Goal: Task Accomplishment & Management: Use online tool/utility

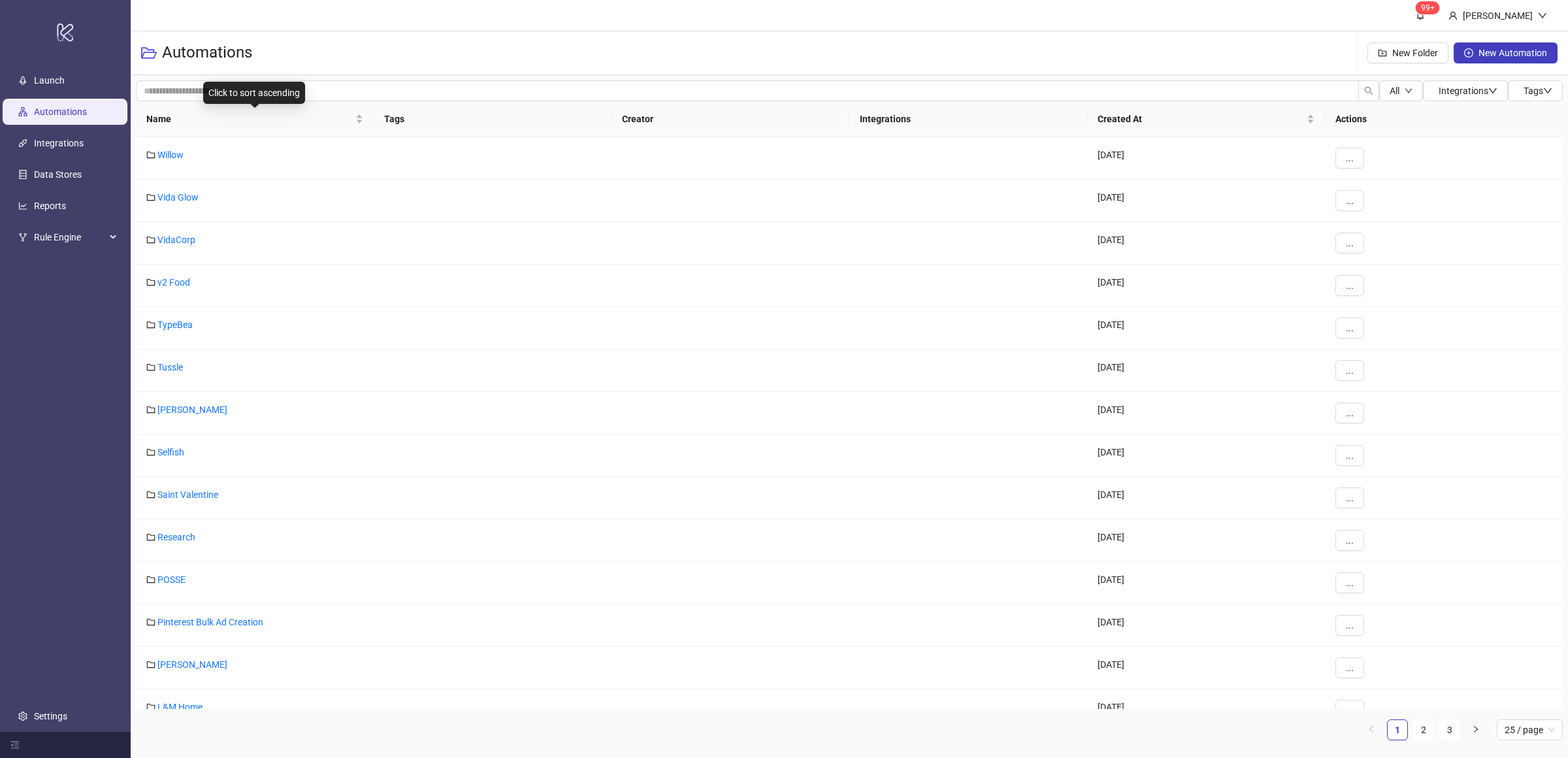
click at [362, 124] on div "Name" at bounding box center [255, 119] width 217 height 15
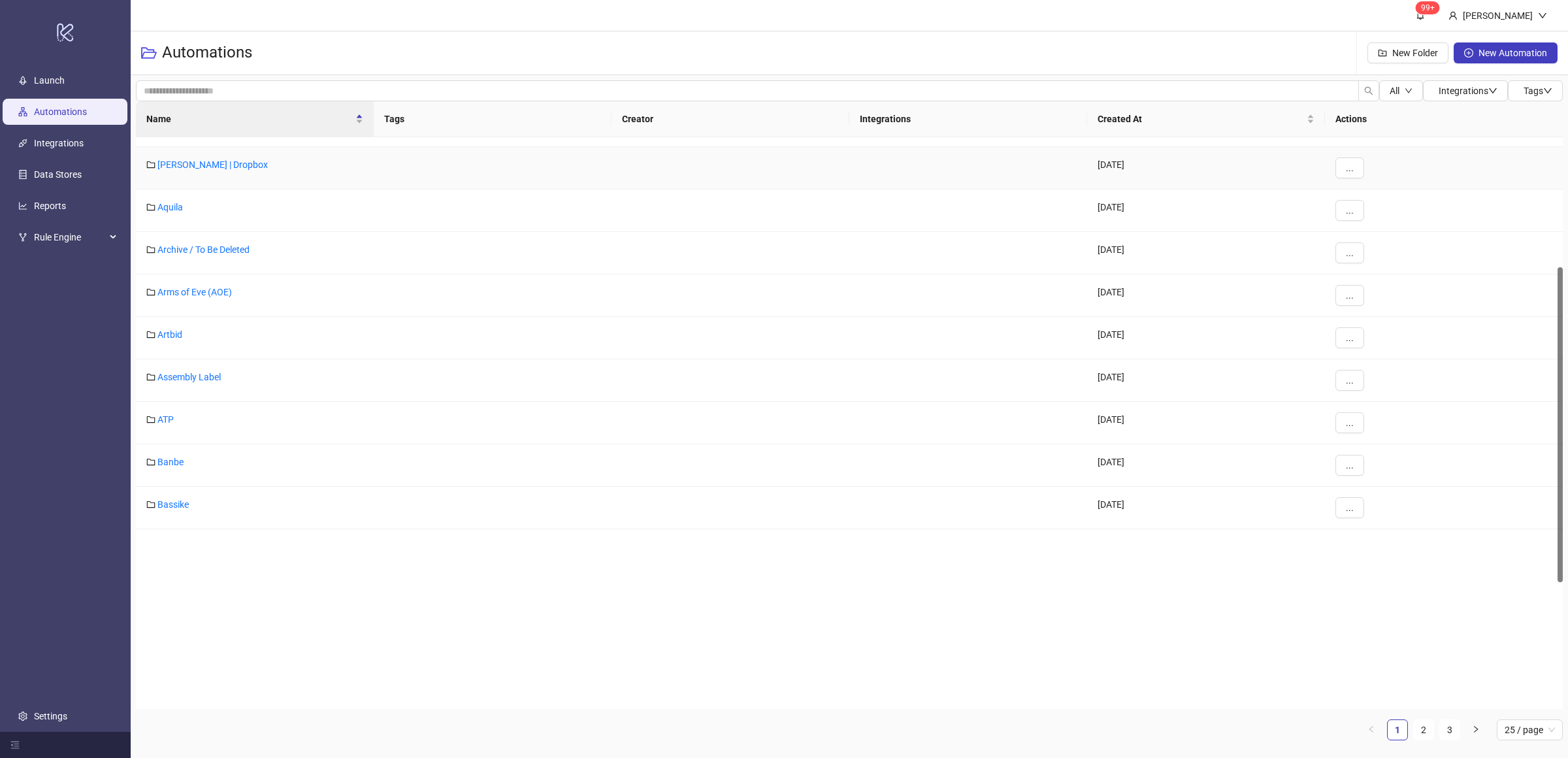
scroll to position [498, 0]
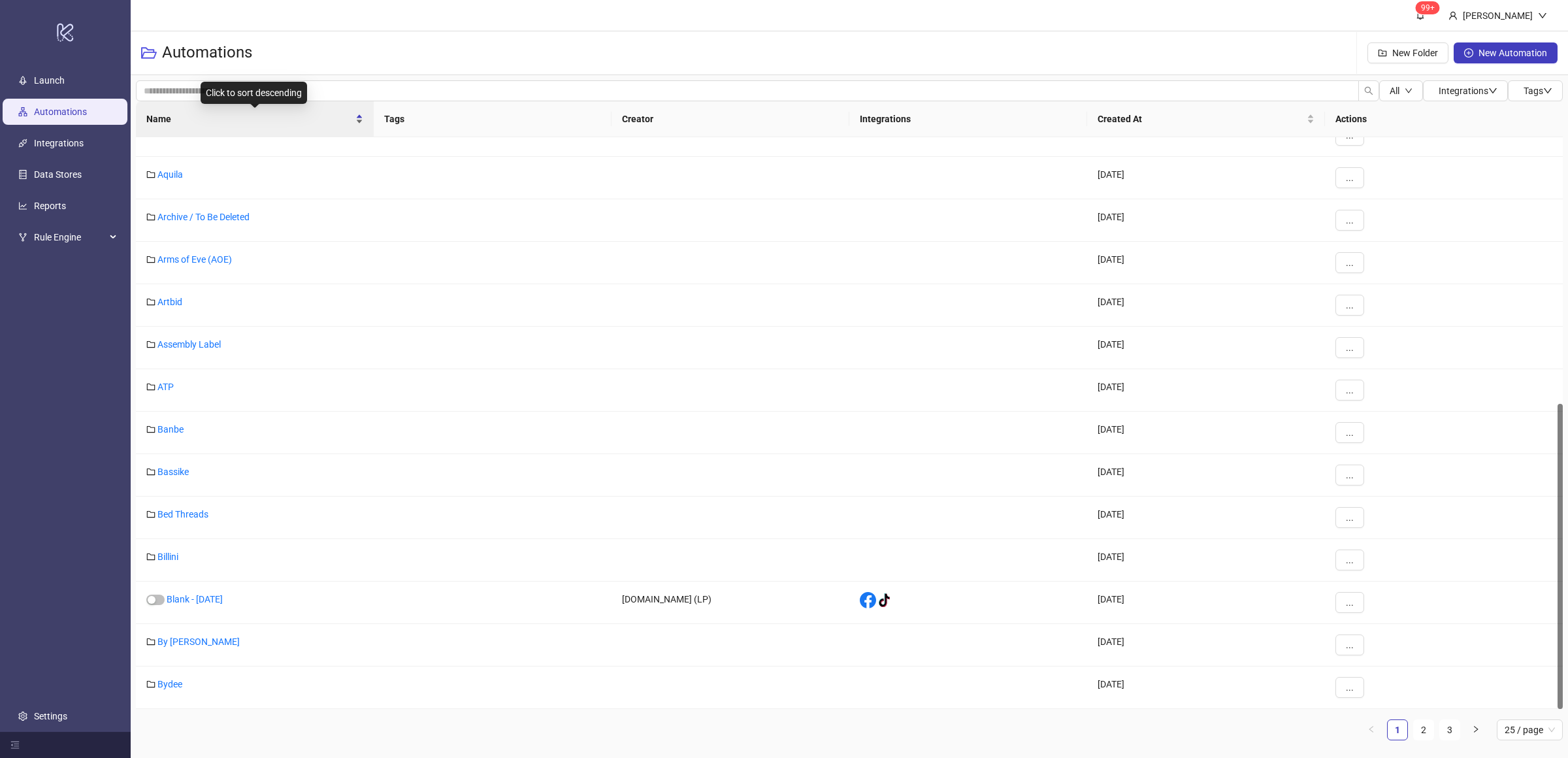
click at [358, 121] on div "Name" at bounding box center [255, 119] width 217 height 15
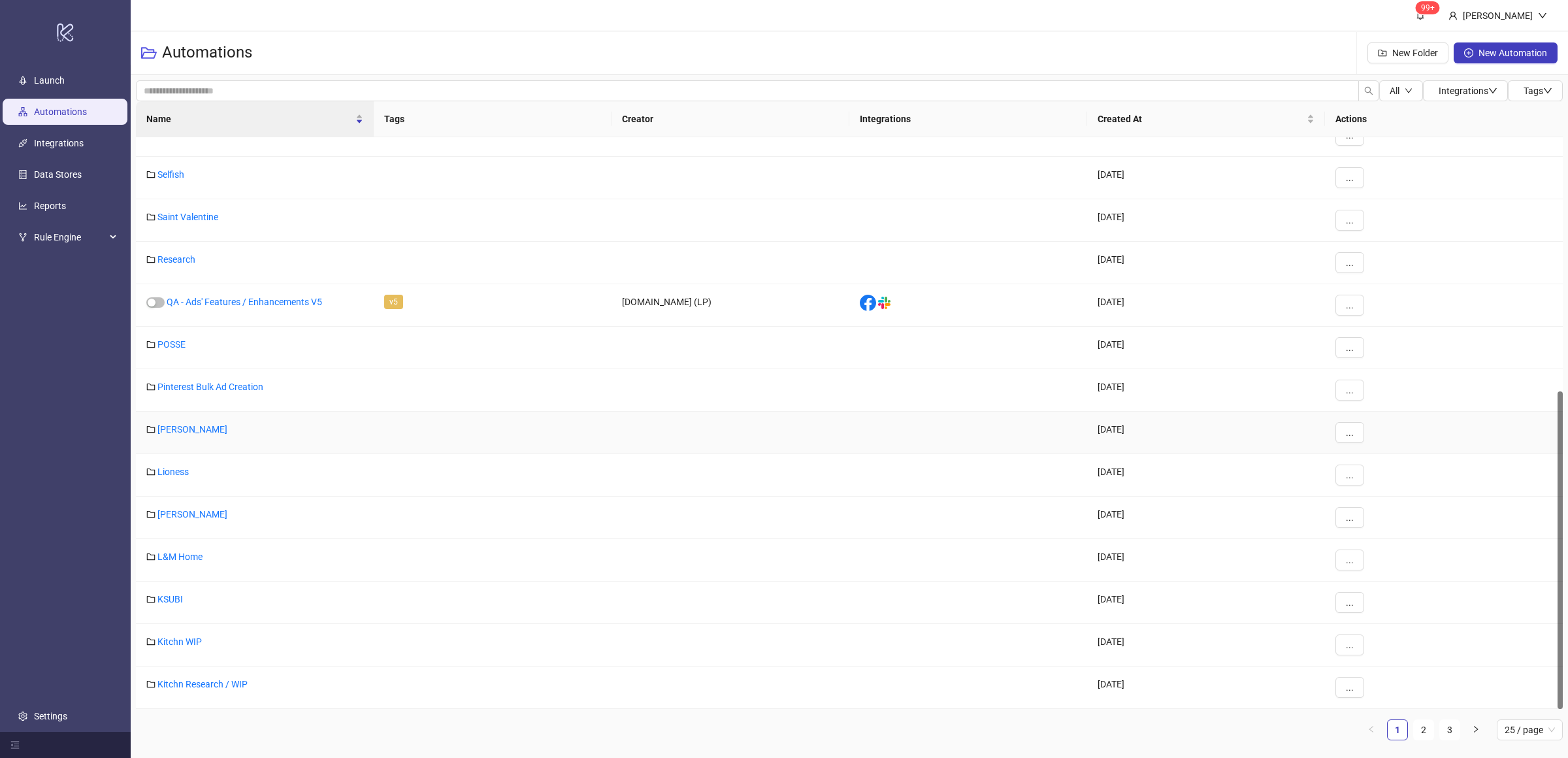
scroll to position [0, 0]
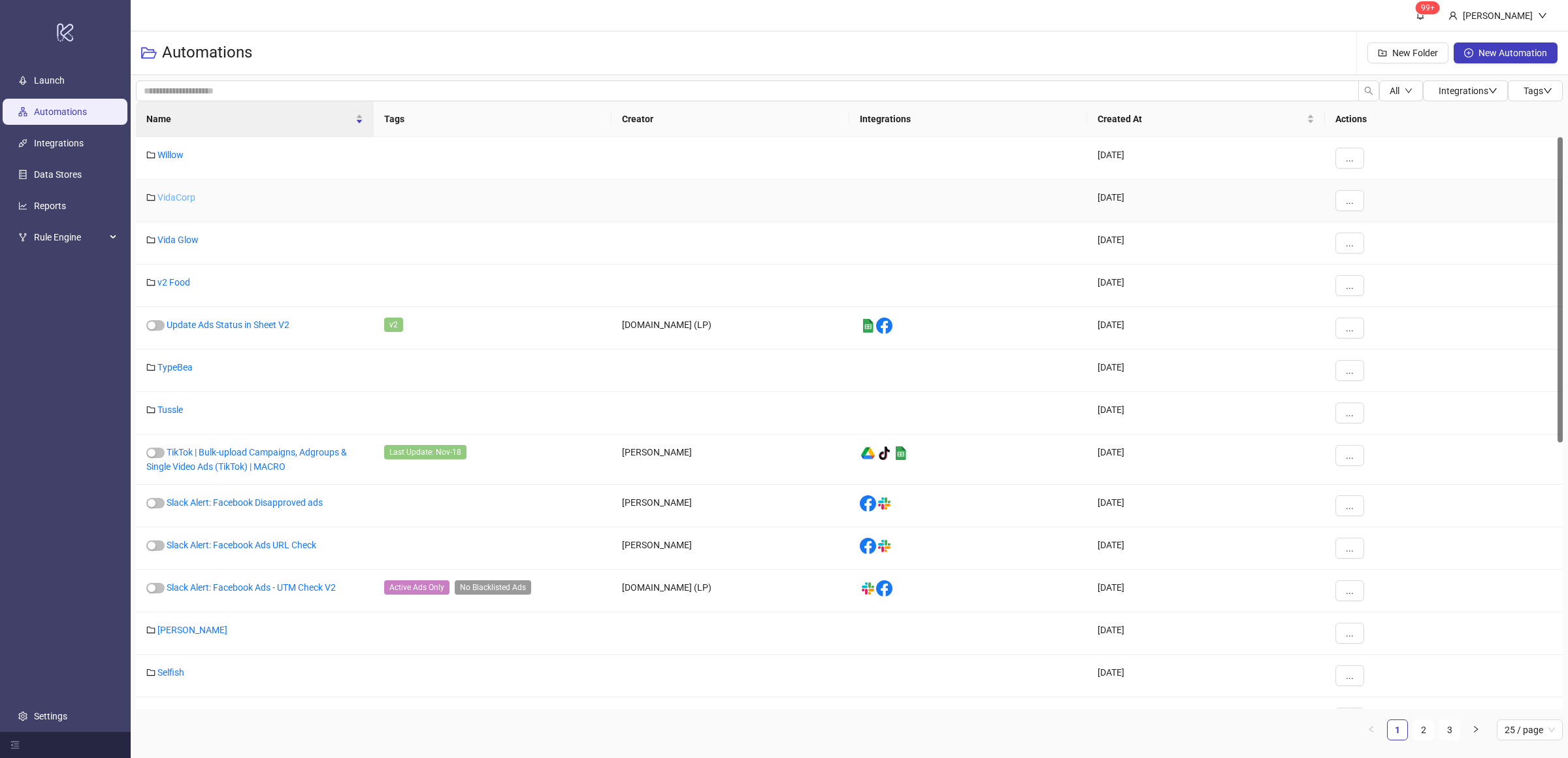
click at [176, 195] on link "VidaCorp" at bounding box center [176, 197] width 38 height 11
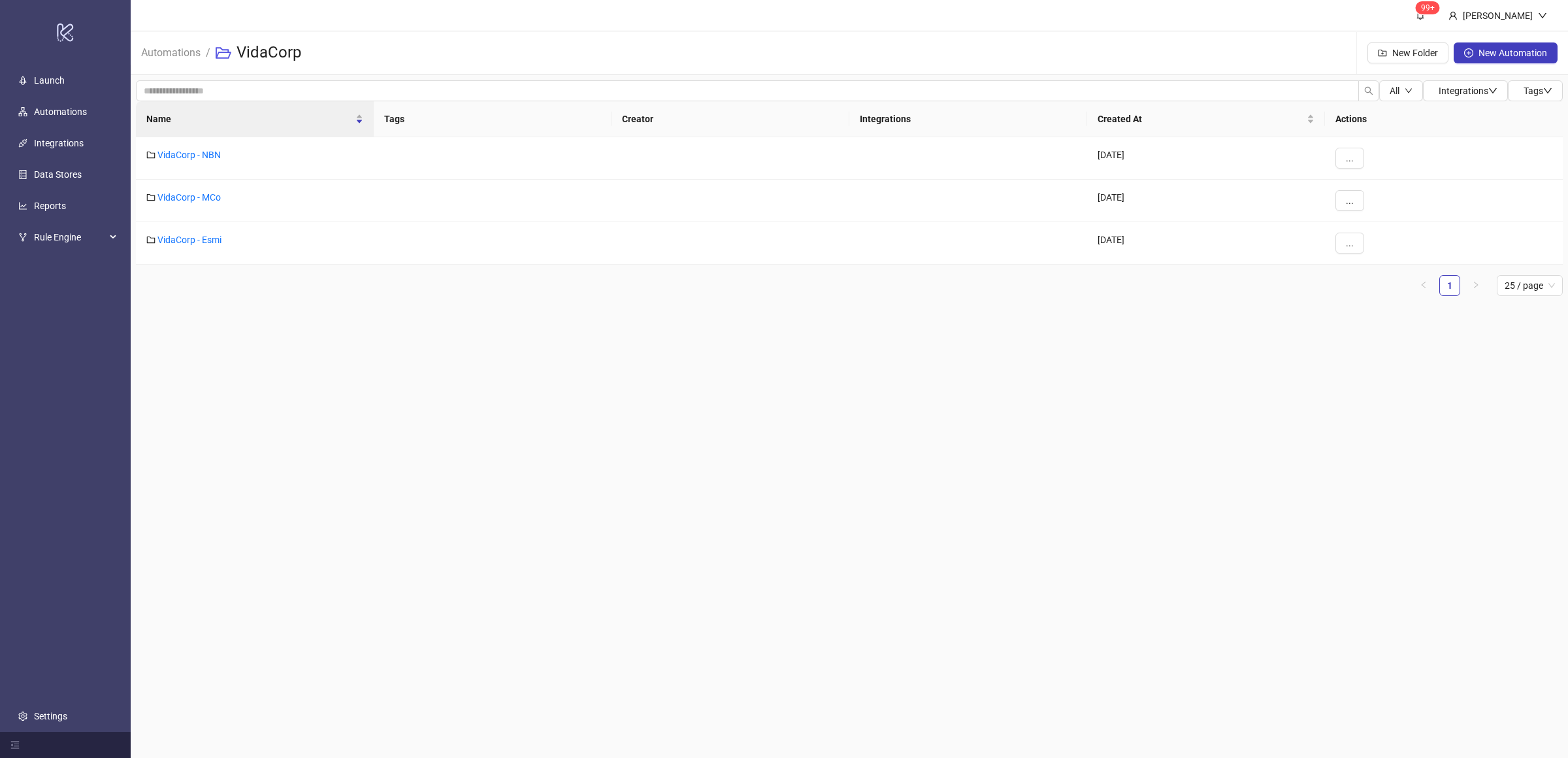
click at [270, 345] on main "99+ [PERSON_NAME] Automations / VidaCorp New Folder New Automation All Integrat…" at bounding box center [849, 379] width 1437 height 758
click at [353, 326] on main "99+ [PERSON_NAME] Automations / VidaCorp New Folder New Automation All Integrat…" at bounding box center [849, 379] width 1437 height 758
click at [278, 304] on div "Name Tags Creator Integrations Created At Actions VidaCorp - NBN [DATE] ... Vid…" at bounding box center [849, 204] width 1426 height 205
click at [218, 153] on link "VidaCorp - NBN" at bounding box center [189, 155] width 63 height 11
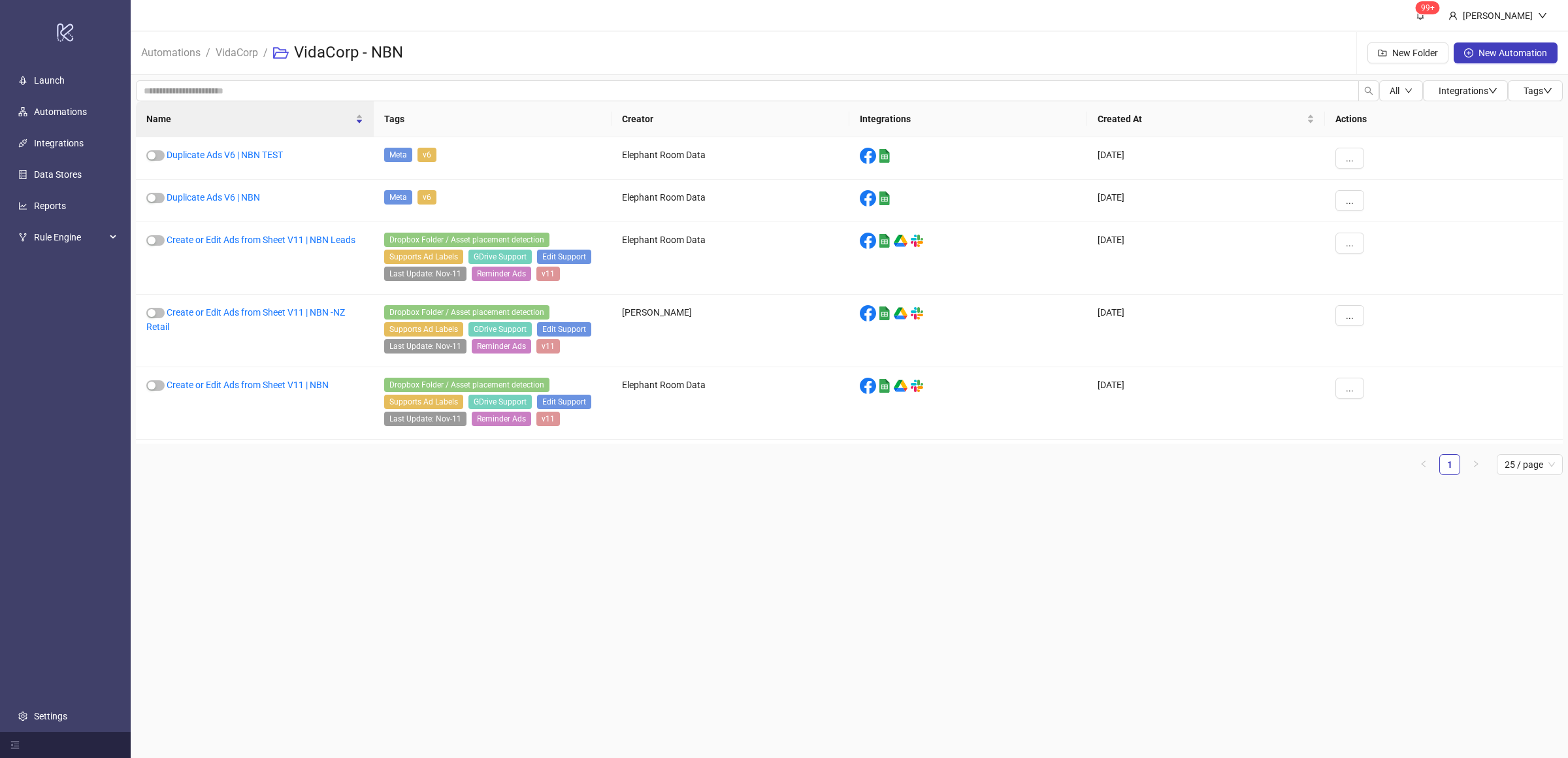
click at [293, 468] on ul "1 25 / page" at bounding box center [849, 464] width 1426 height 21
click at [362, 497] on main "99+ [PERSON_NAME] Automations / VidaCorp / VidaCorp - NBN New Folder New Automa…" at bounding box center [849, 379] width 1437 height 758
click at [338, 439] on div "Create or Edit Ads from Sheet V11 | NBN" at bounding box center [255, 404] width 238 height 73
click at [261, 313] on link "Create or Edit Ads from Sheet V11 | NBN -NZ Retail" at bounding box center [245, 320] width 198 height 25
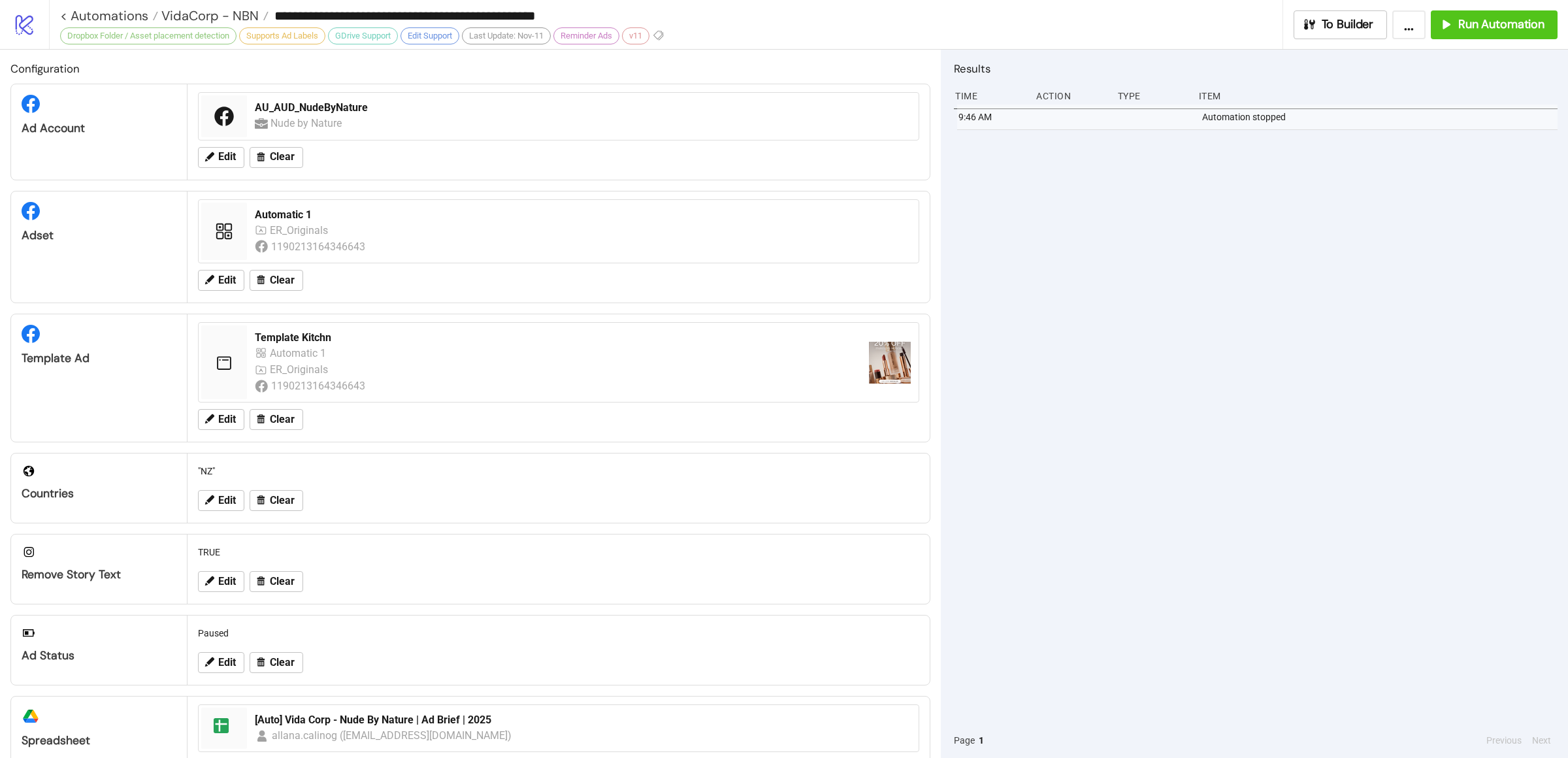
click at [1360, 193] on div "9:46 AM Automation stopped" at bounding box center [1256, 413] width 604 height 618
click at [1456, 35] on button "Run Automation" at bounding box center [1494, 25] width 127 height 29
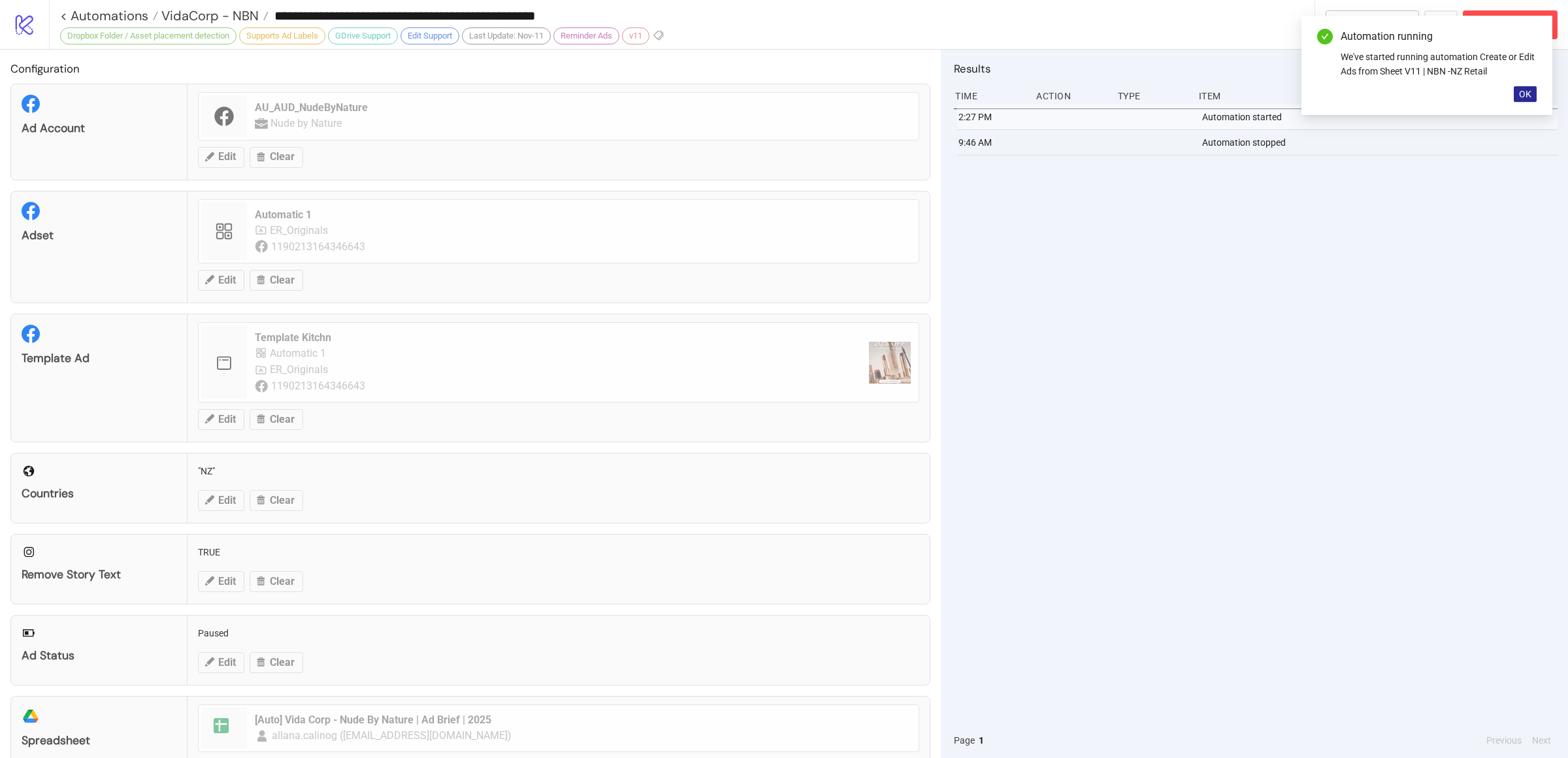
click at [1519, 100] on button "OK" at bounding box center [1525, 94] width 23 height 15
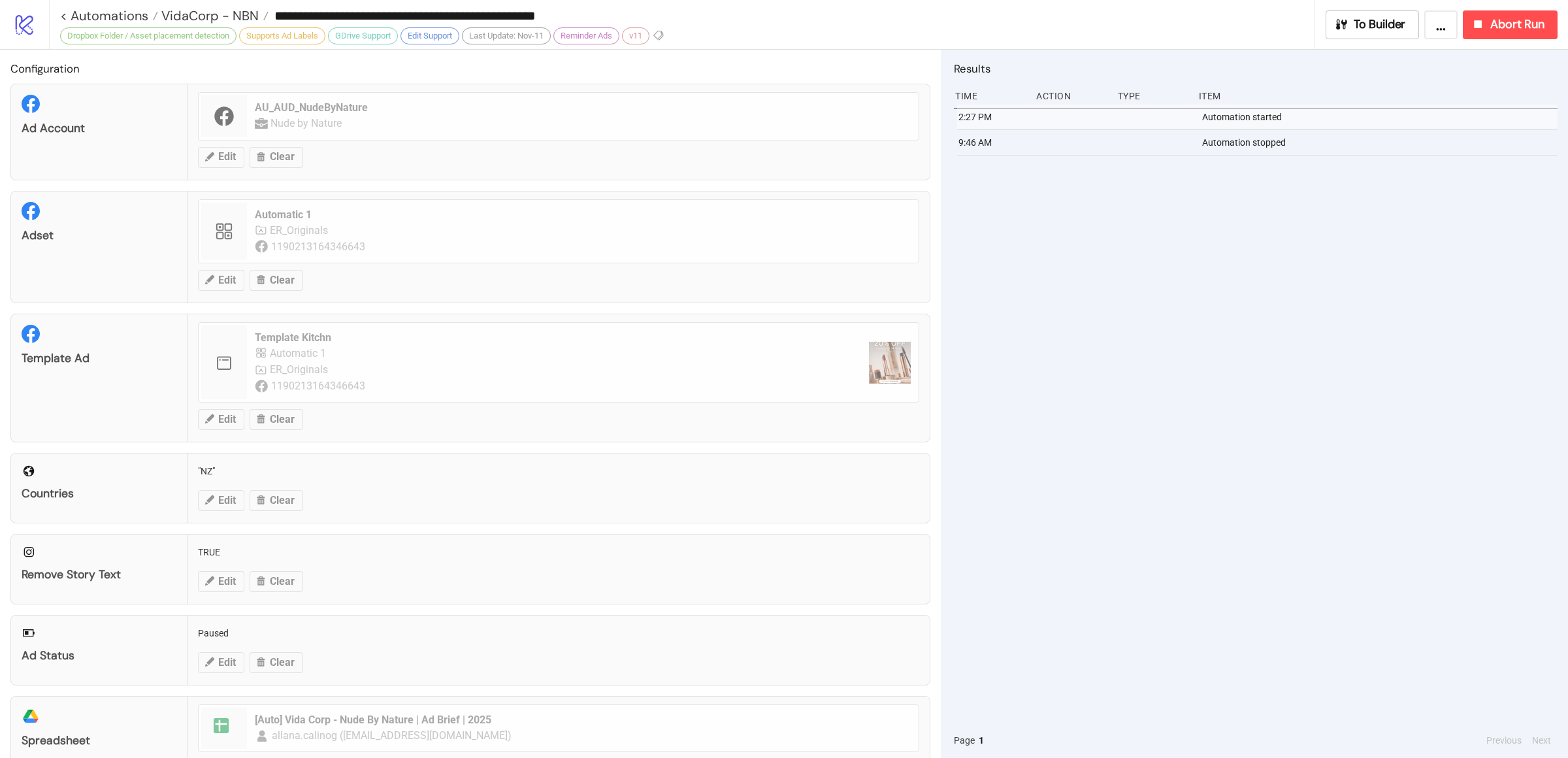
click at [1403, 281] on div "2:27 PM Automation started 9:46 AM Automation stopped" at bounding box center [1256, 413] width 604 height 618
click at [1137, 313] on div "2:29 PM delete Delete File Data 'null' is not valid for schema url 2:28 PM dele…" at bounding box center [1256, 413] width 604 height 618
click at [1118, 302] on div "2:29 PM delete Delete File Data 'null' is not valid for schema url 2:28 PM dele…" at bounding box center [1256, 413] width 604 height 618
click at [1186, 277] on div "2:37 PM download Download Google Drive File Net::ReadTimeout with #<TCPSocket:(…" at bounding box center [1256, 413] width 604 height 618
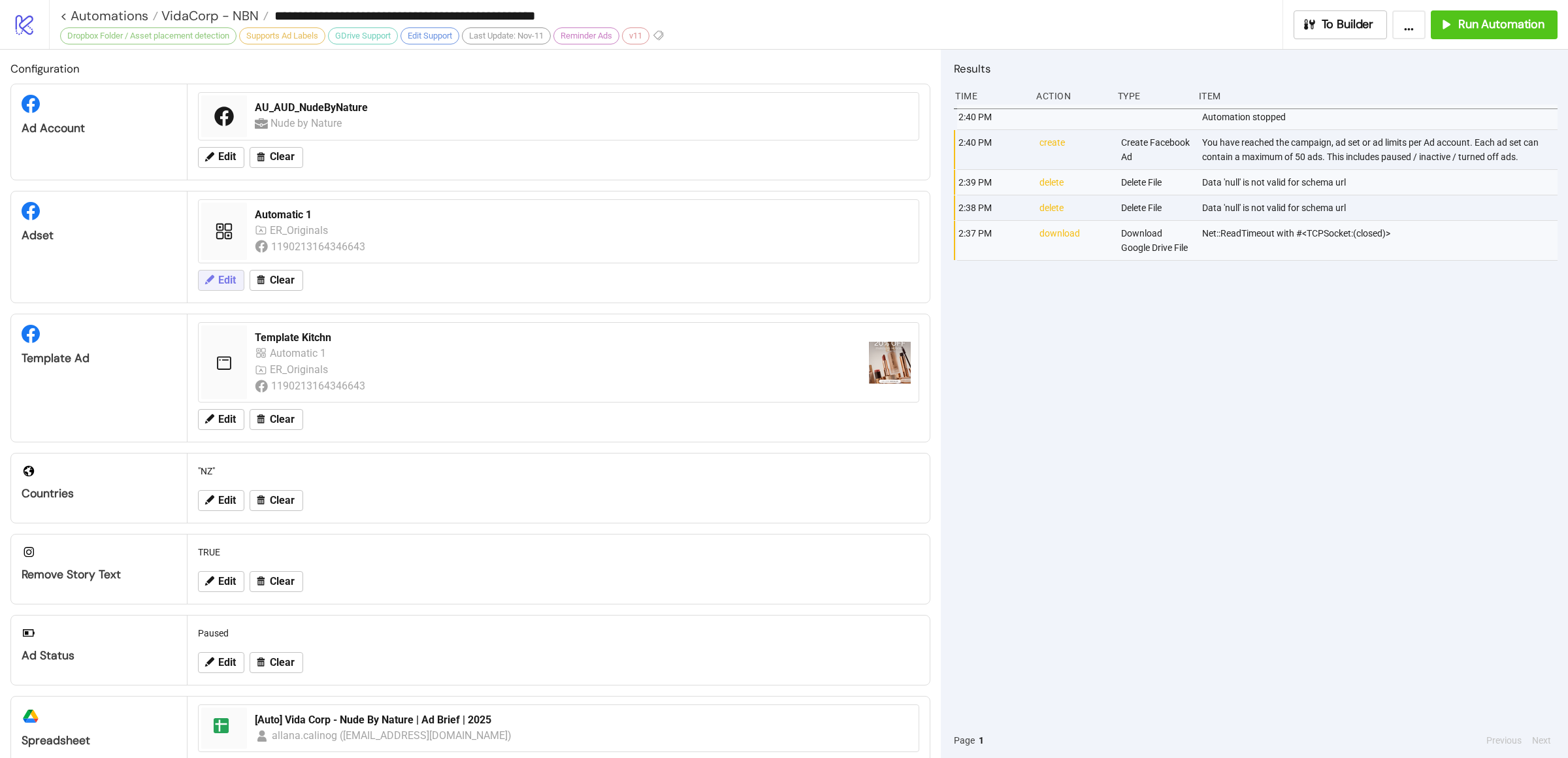
click at [225, 283] on span "Edit" at bounding box center [227, 280] width 18 height 12
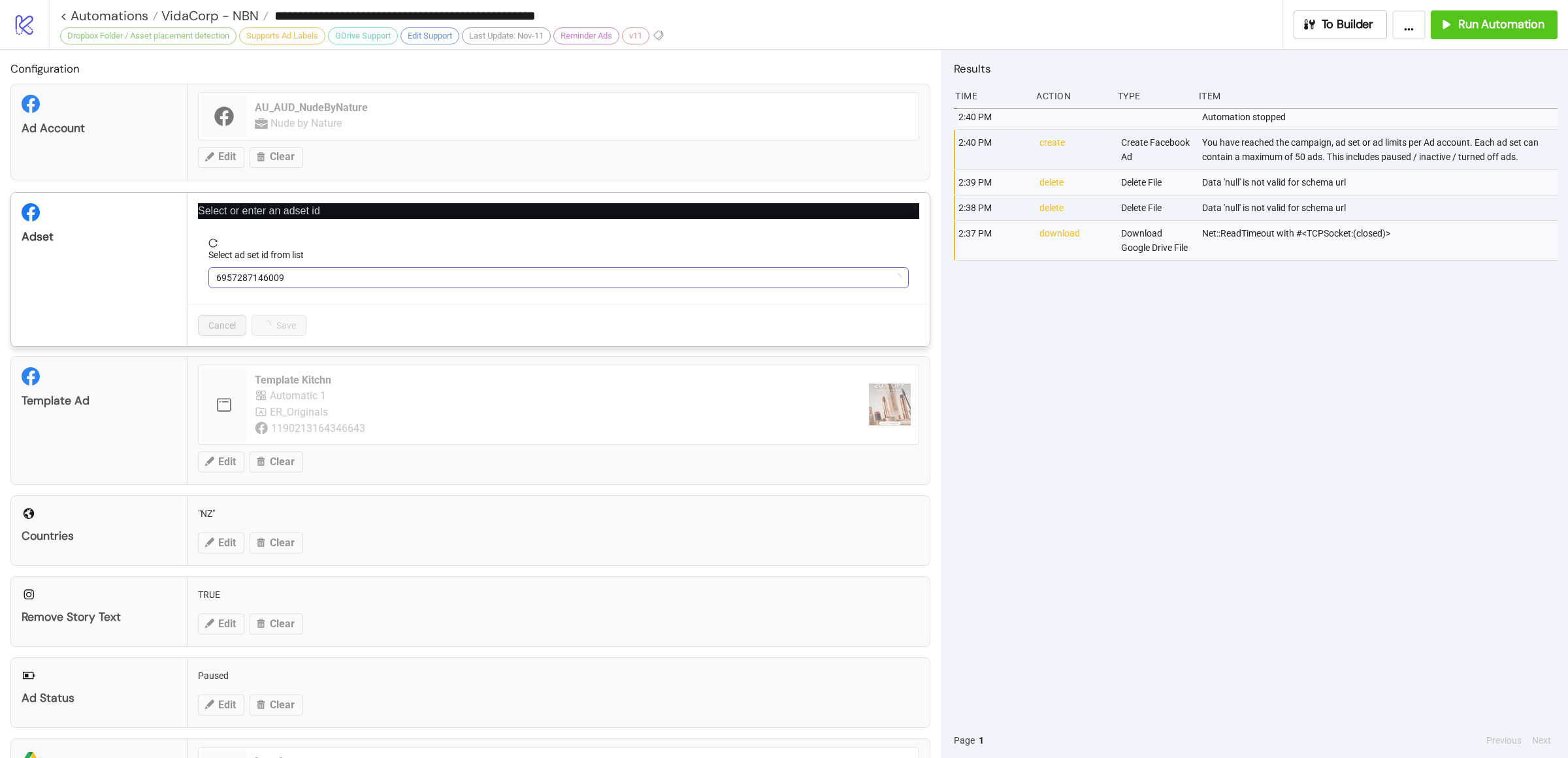
click at [341, 277] on span "6957287146009" at bounding box center [558, 277] width 684 height 19
click at [347, 278] on span "6957287146009" at bounding box center [558, 277] width 684 height 19
click at [347, 278] on span "Automatic 1" at bounding box center [558, 277] width 684 height 19
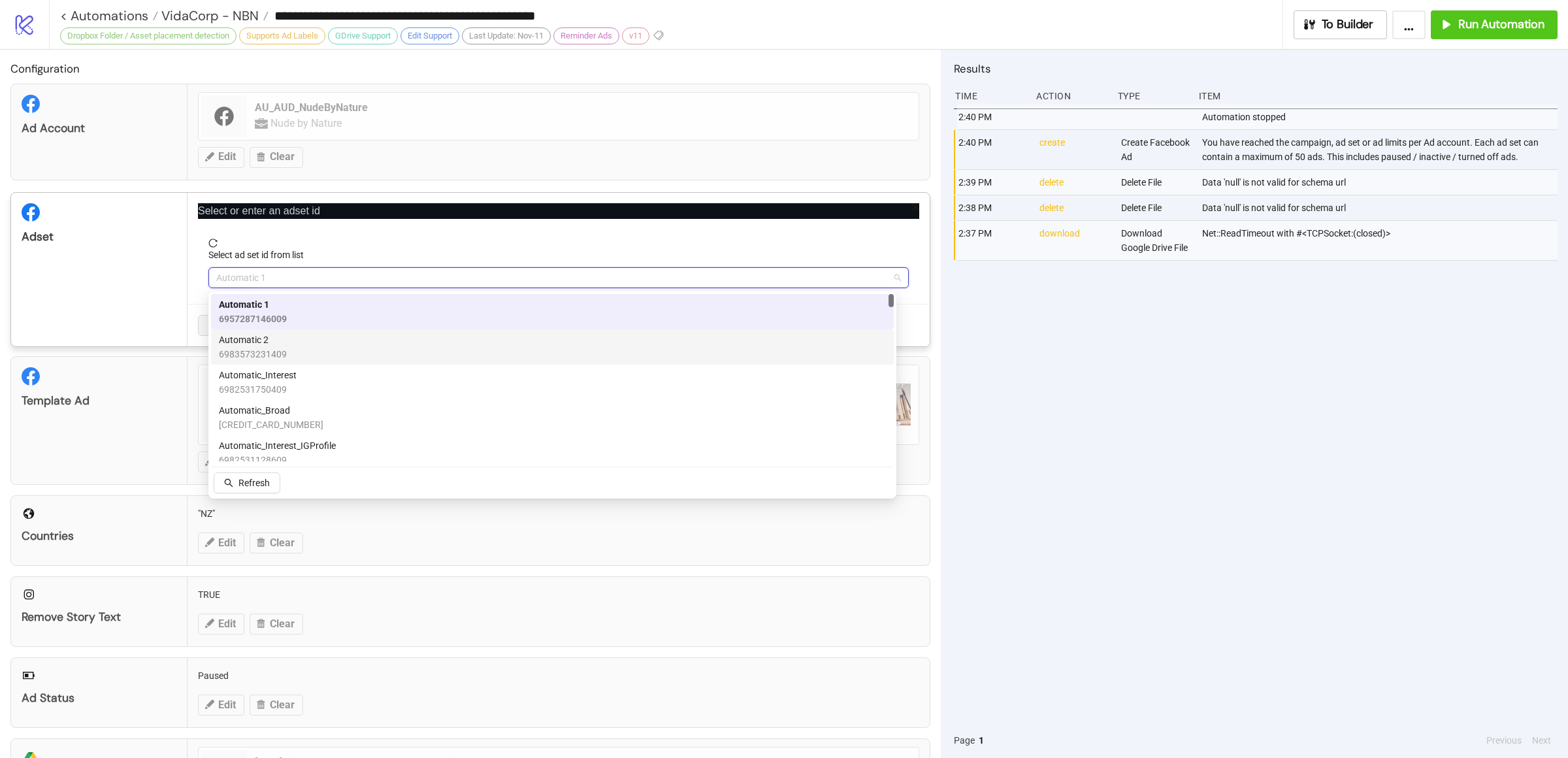
click at [317, 345] on div "Automatic 2 6983573231409" at bounding box center [552, 347] width 667 height 29
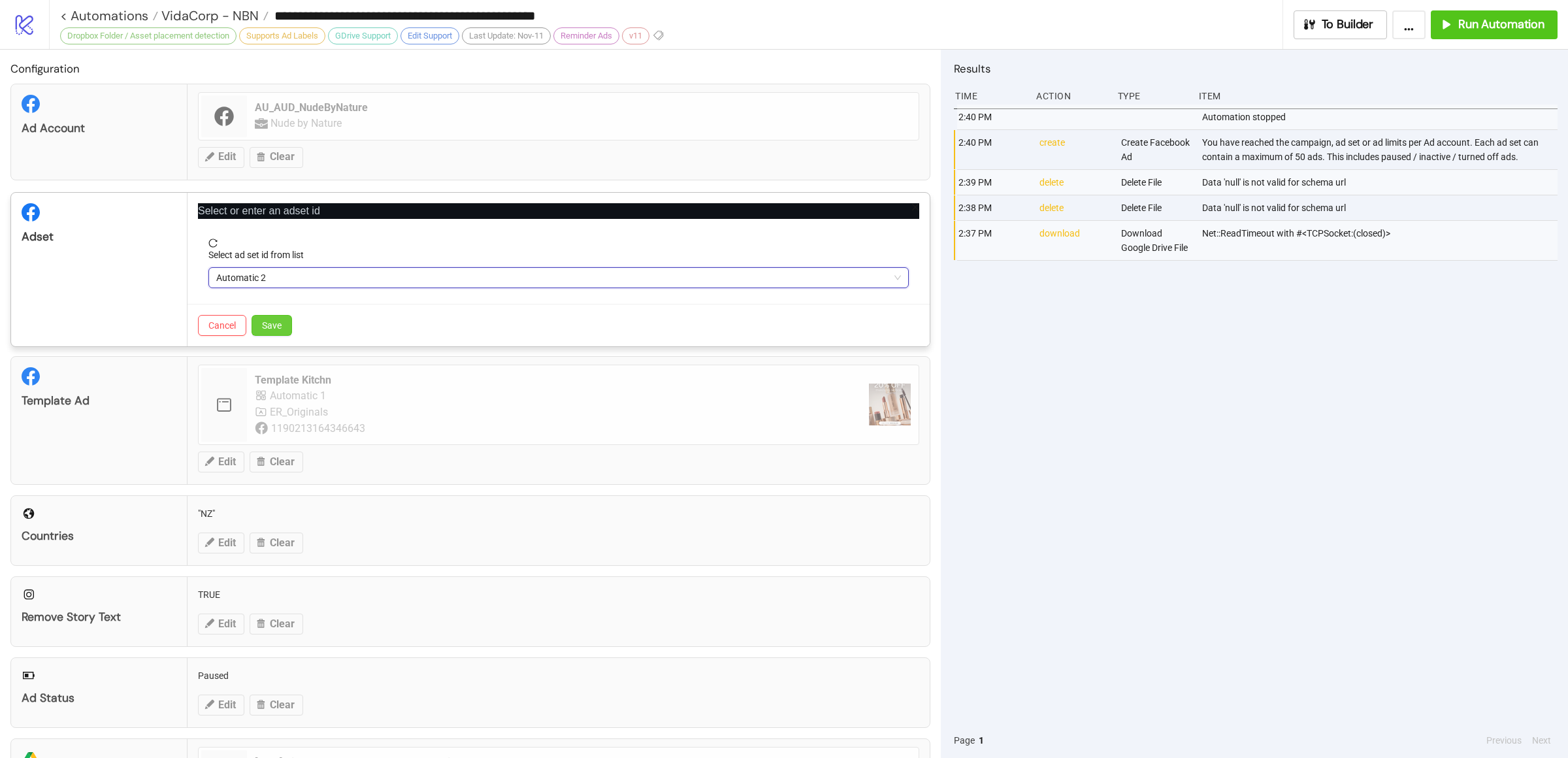
click at [274, 320] on span "Save" at bounding box center [272, 325] width 19 height 11
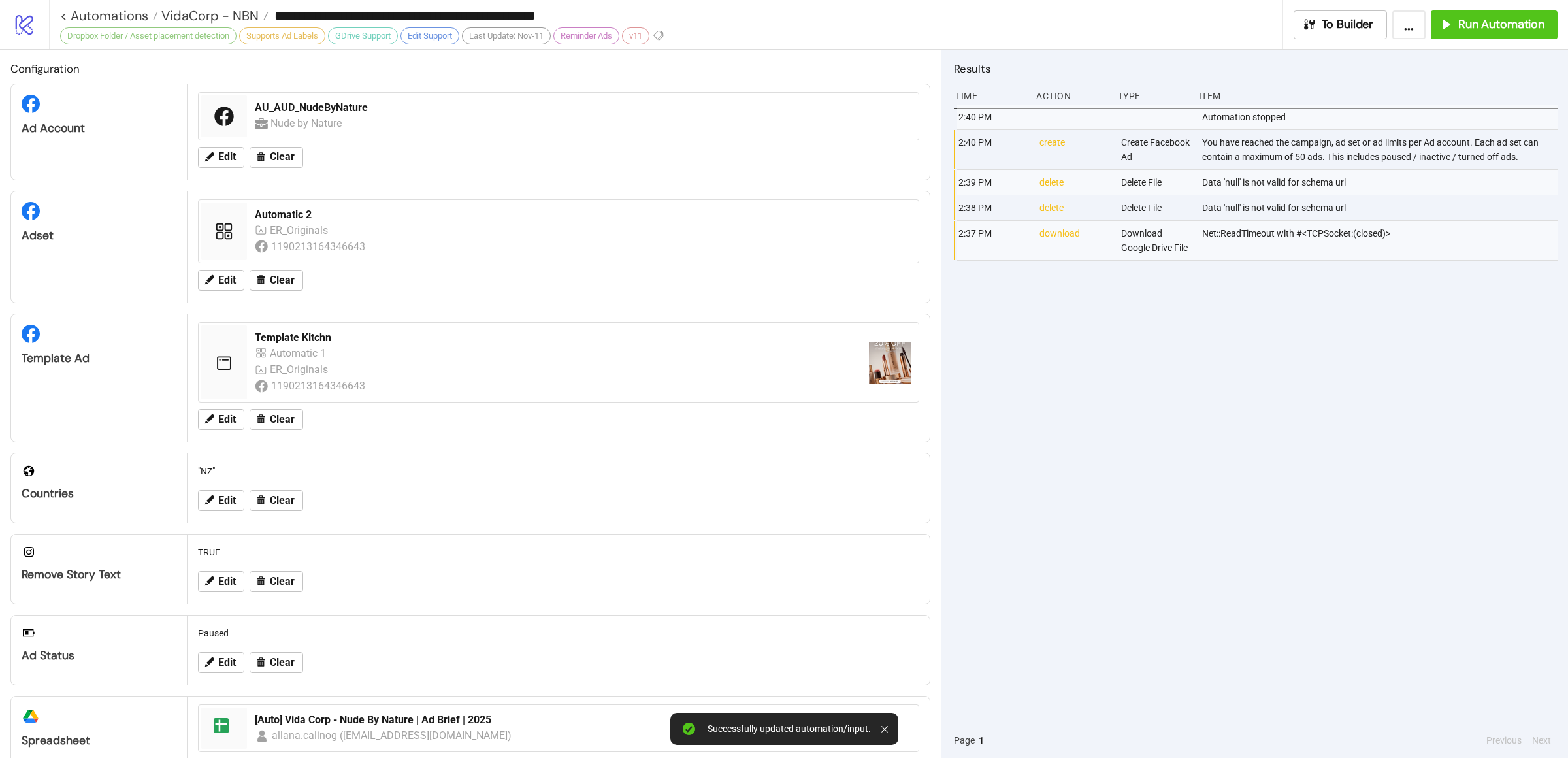
click at [1083, 476] on div "2:40 PM Automation stopped 2:40 PM create Create Facebook Ad You have reached t…" at bounding box center [1256, 413] width 604 height 618
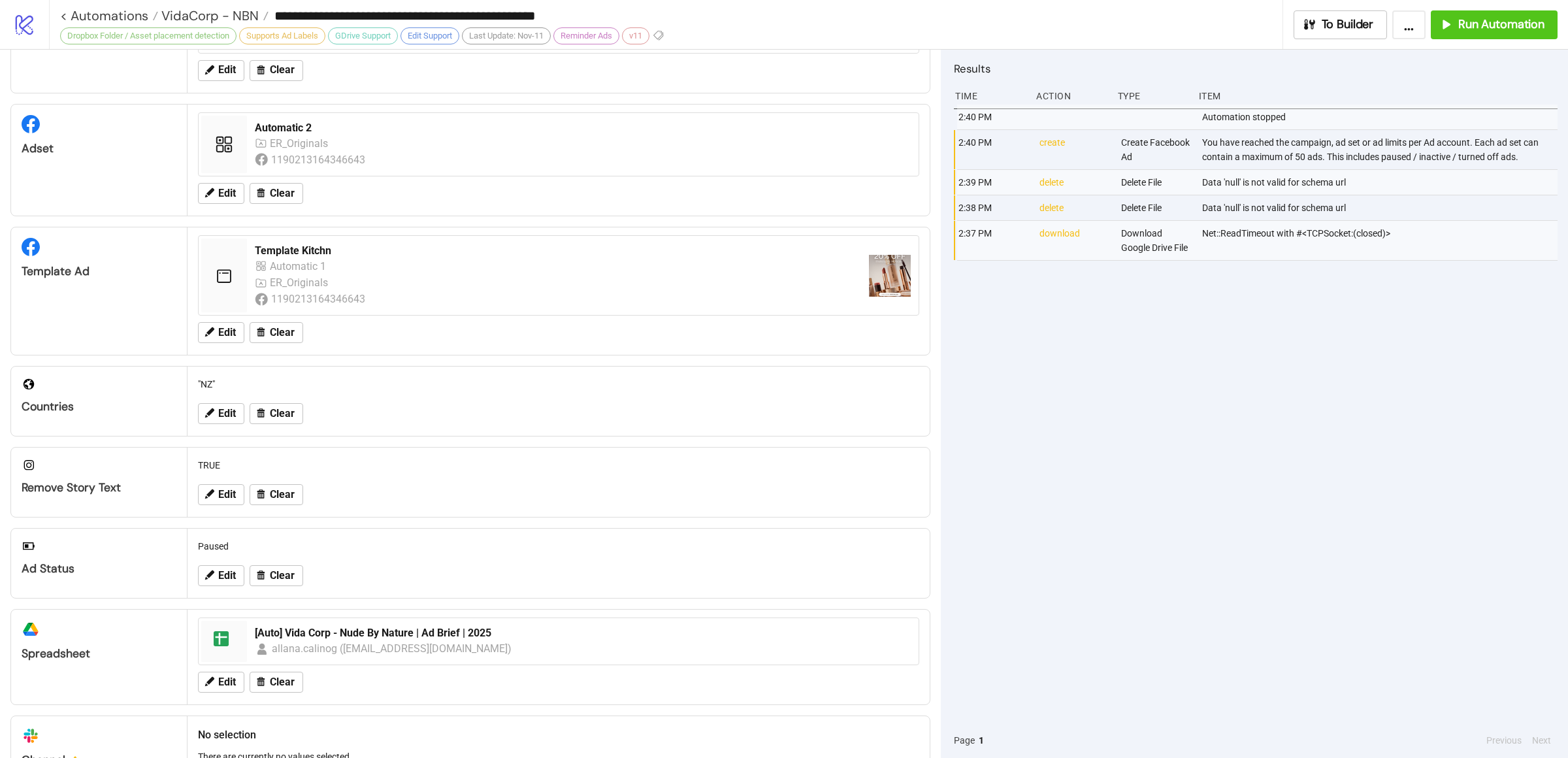
scroll to position [171, 0]
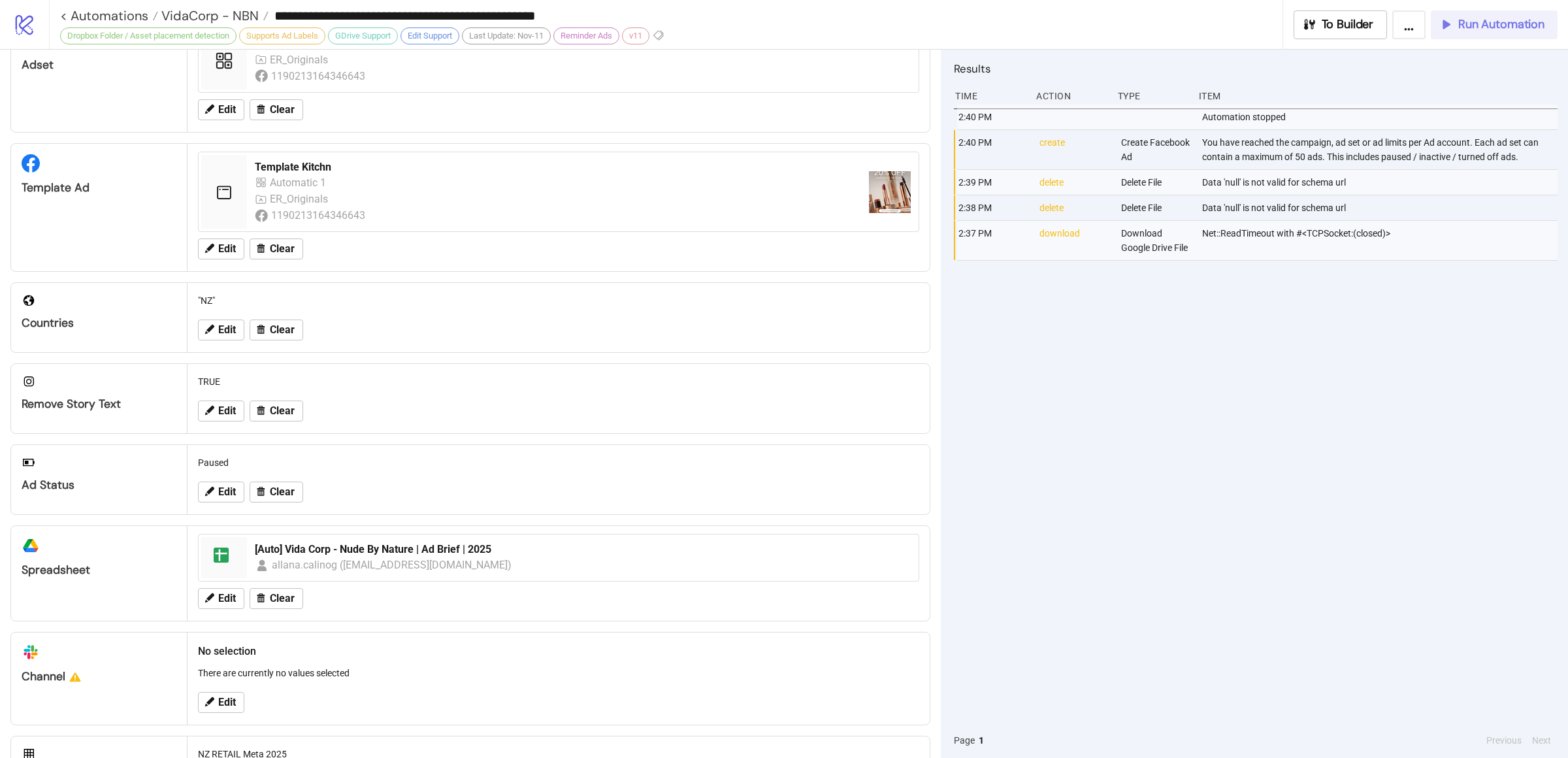
click at [1507, 27] on span "Run Automation" at bounding box center [1501, 24] width 87 height 15
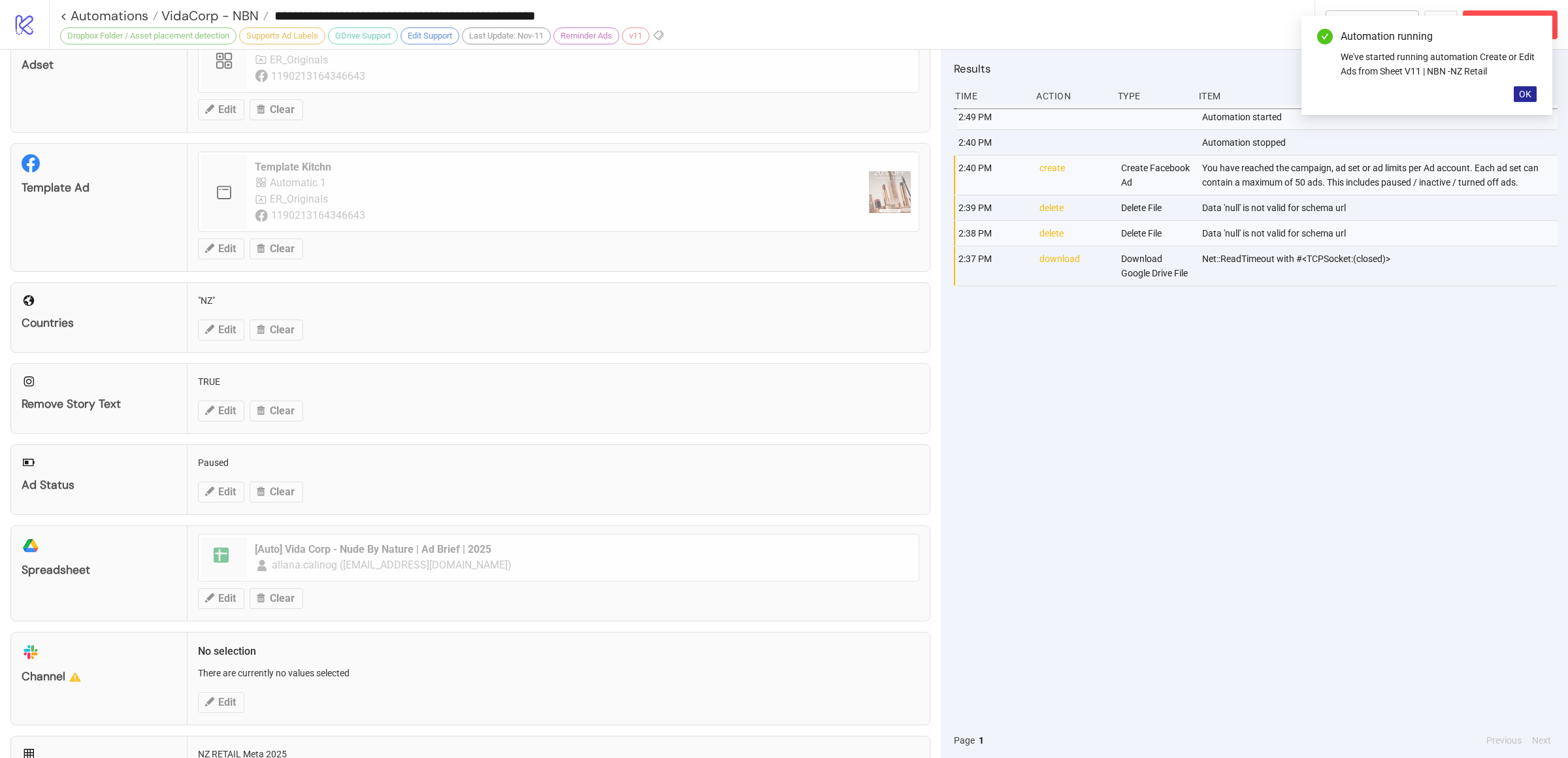
click at [1526, 95] on span "OK" at bounding box center [1524, 94] width 12 height 11
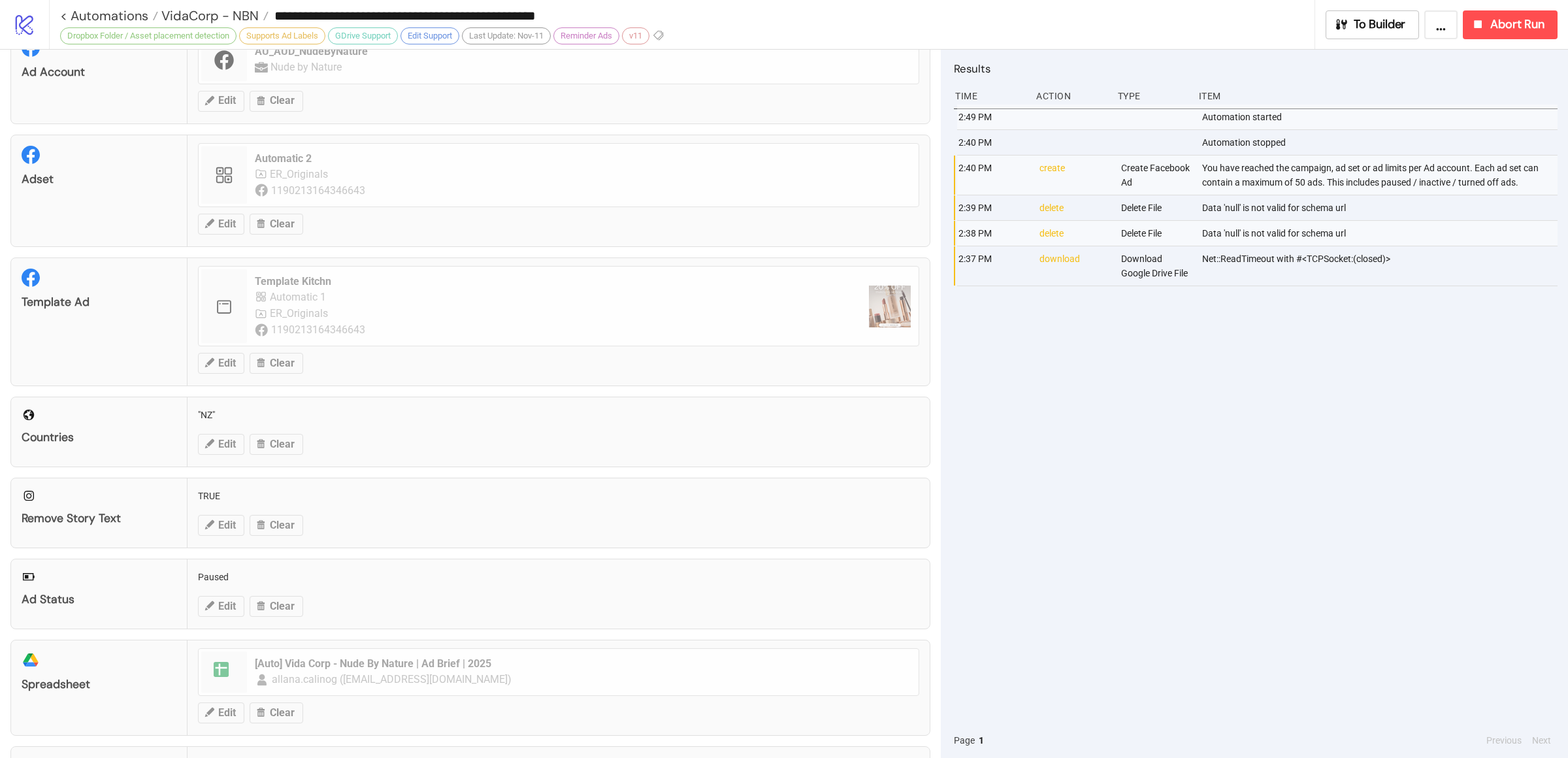
scroll to position [0, 0]
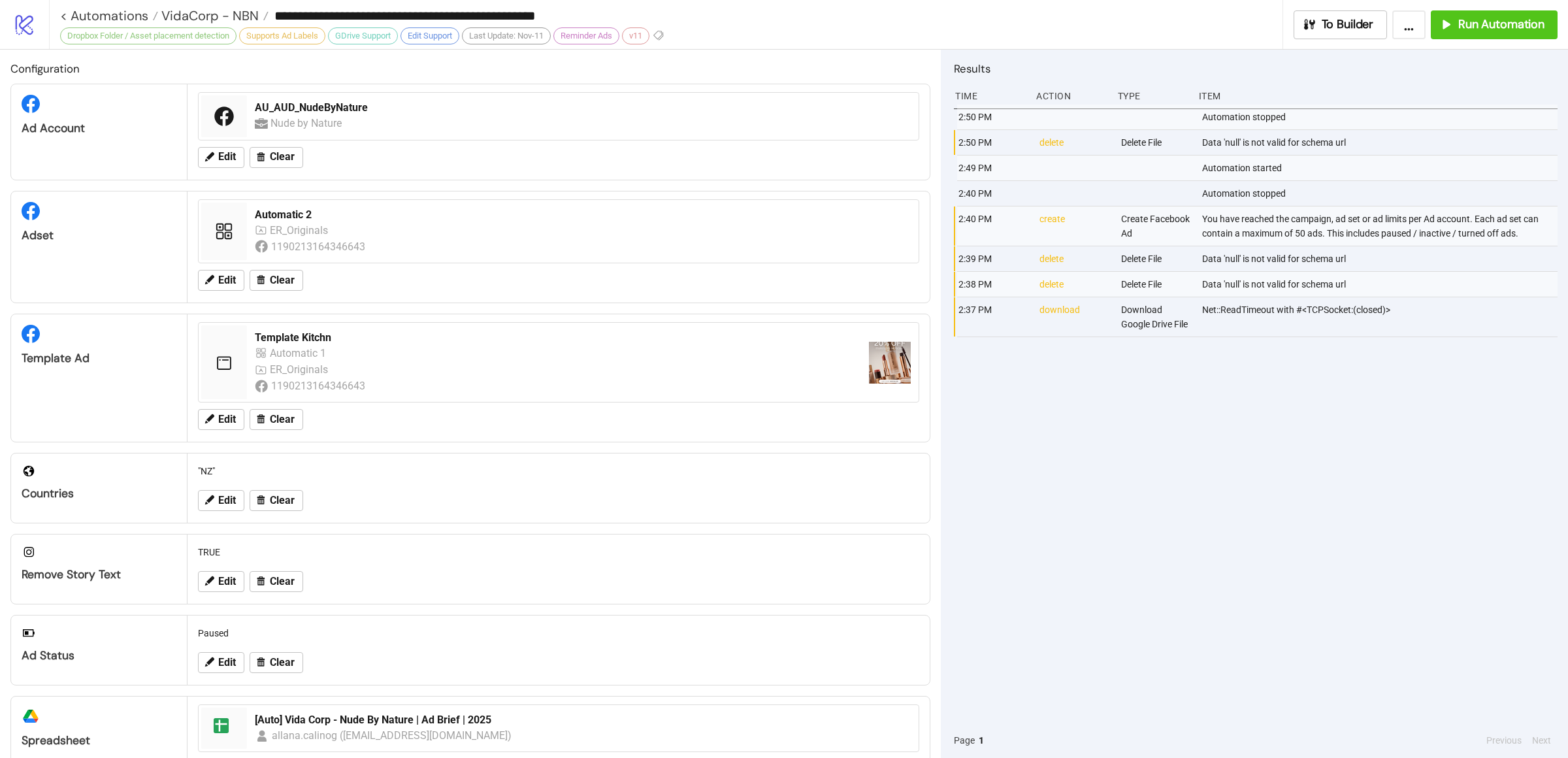
drag, startPoint x: 1227, startPoint y: 419, endPoint x: 1220, endPoint y: 395, distance: 25.0
click at [1228, 419] on div "2:50 PM Automation stopped 2:50 PM delete Delete File Data 'null' is not valid …" at bounding box center [1256, 413] width 604 height 618
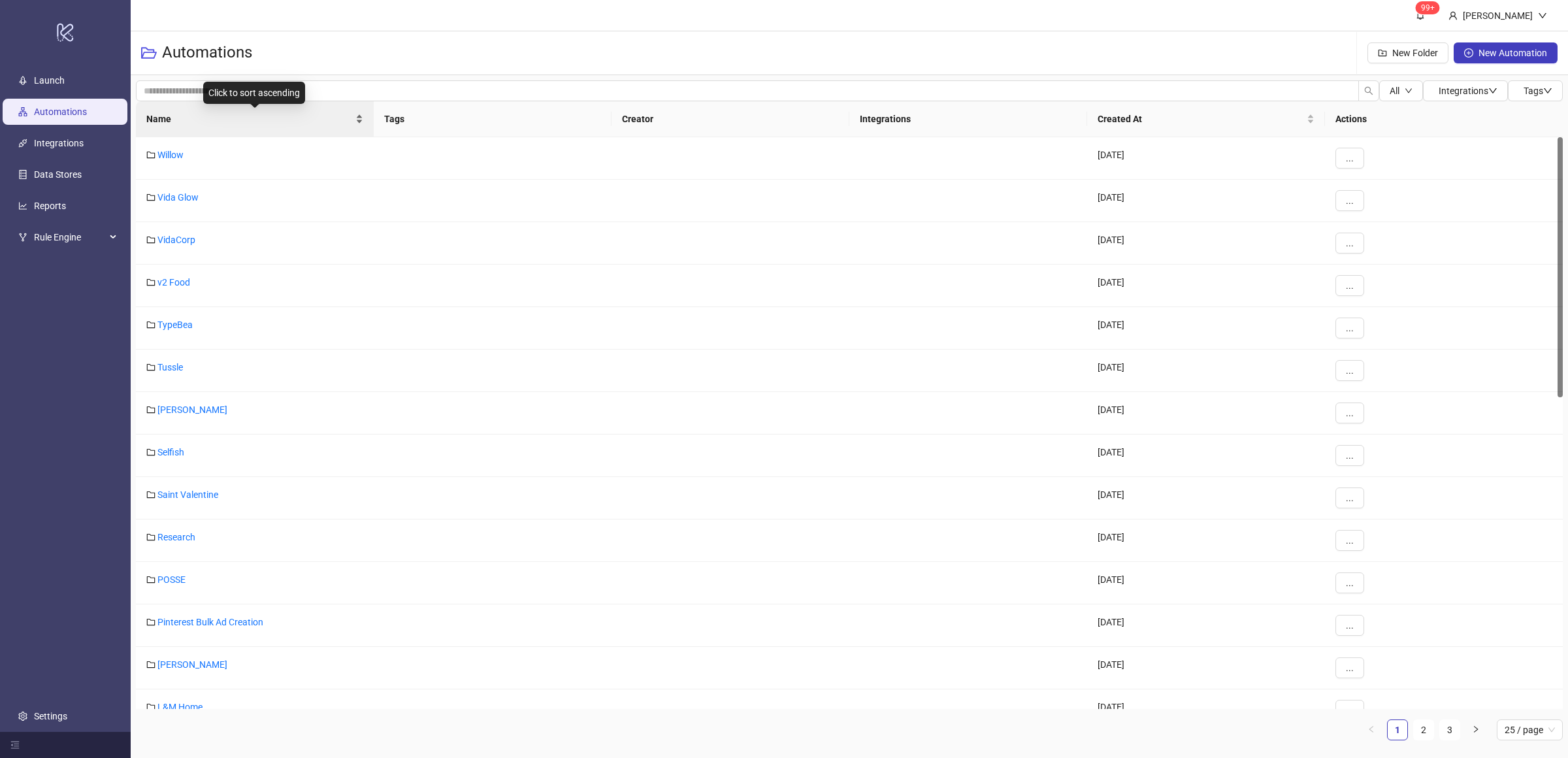
click at [358, 124] on div "Name" at bounding box center [255, 119] width 217 height 15
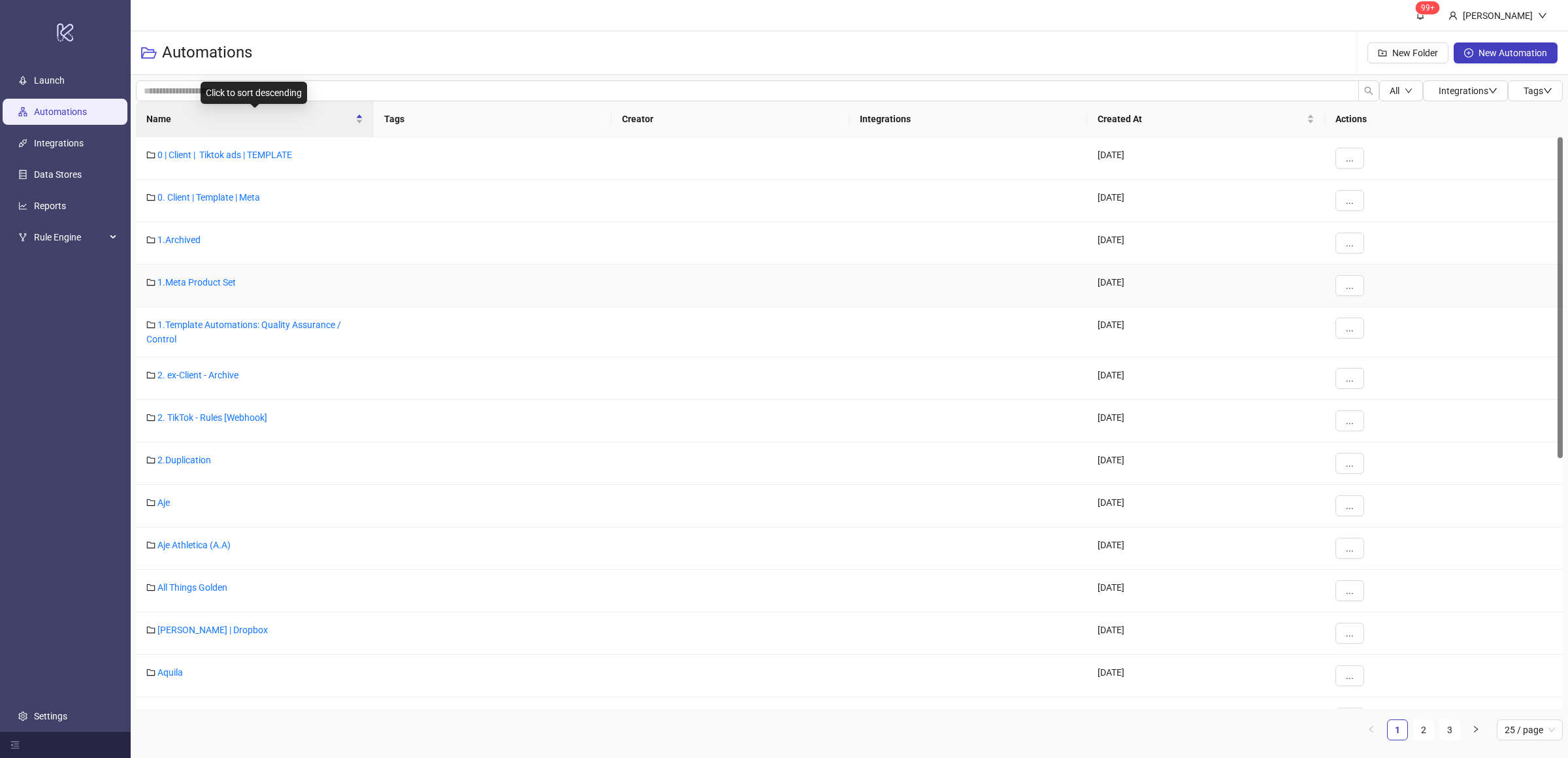
scroll to position [478, 0]
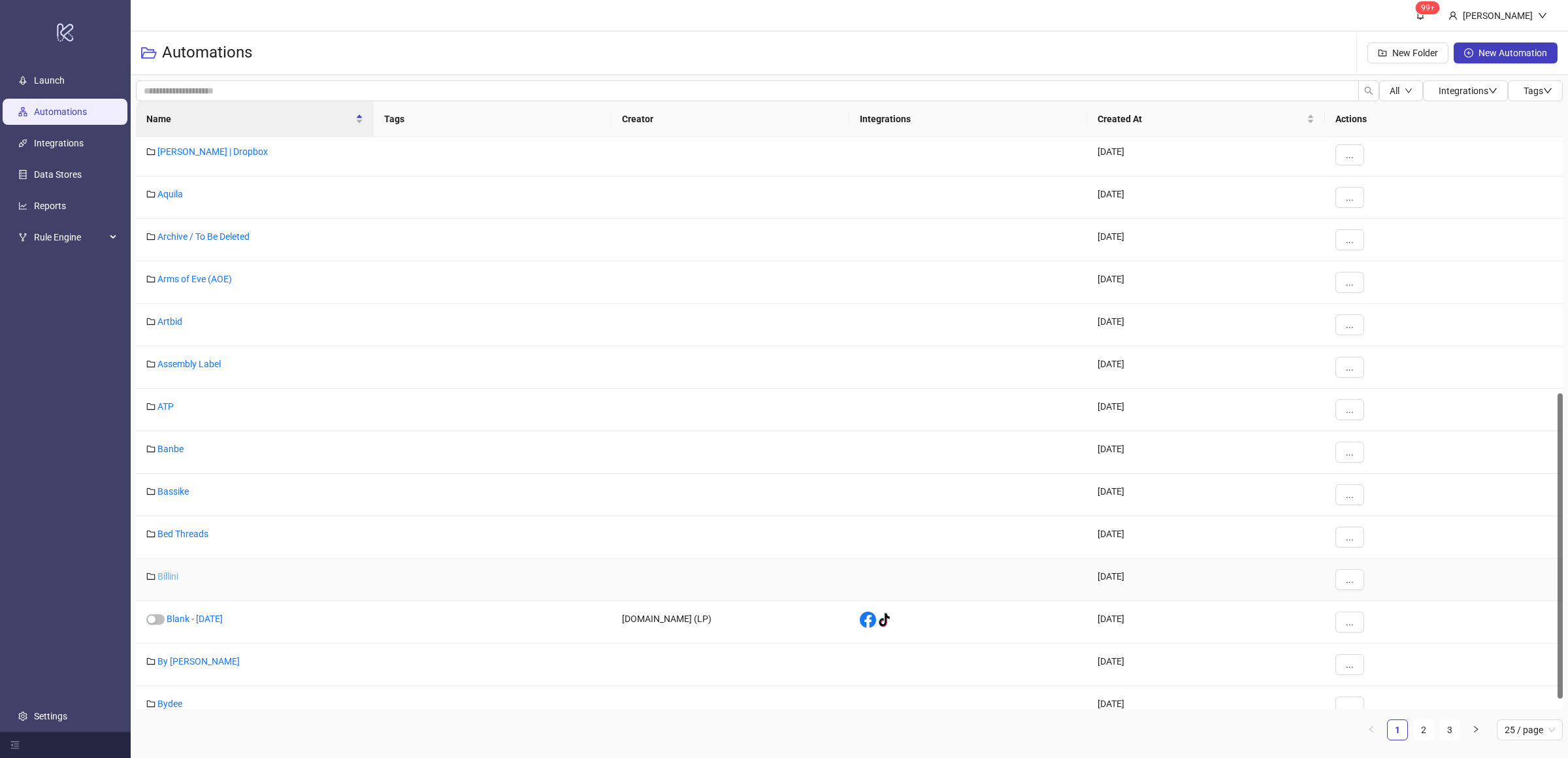
click at [174, 580] on link "Billini" at bounding box center [168, 576] width 21 height 11
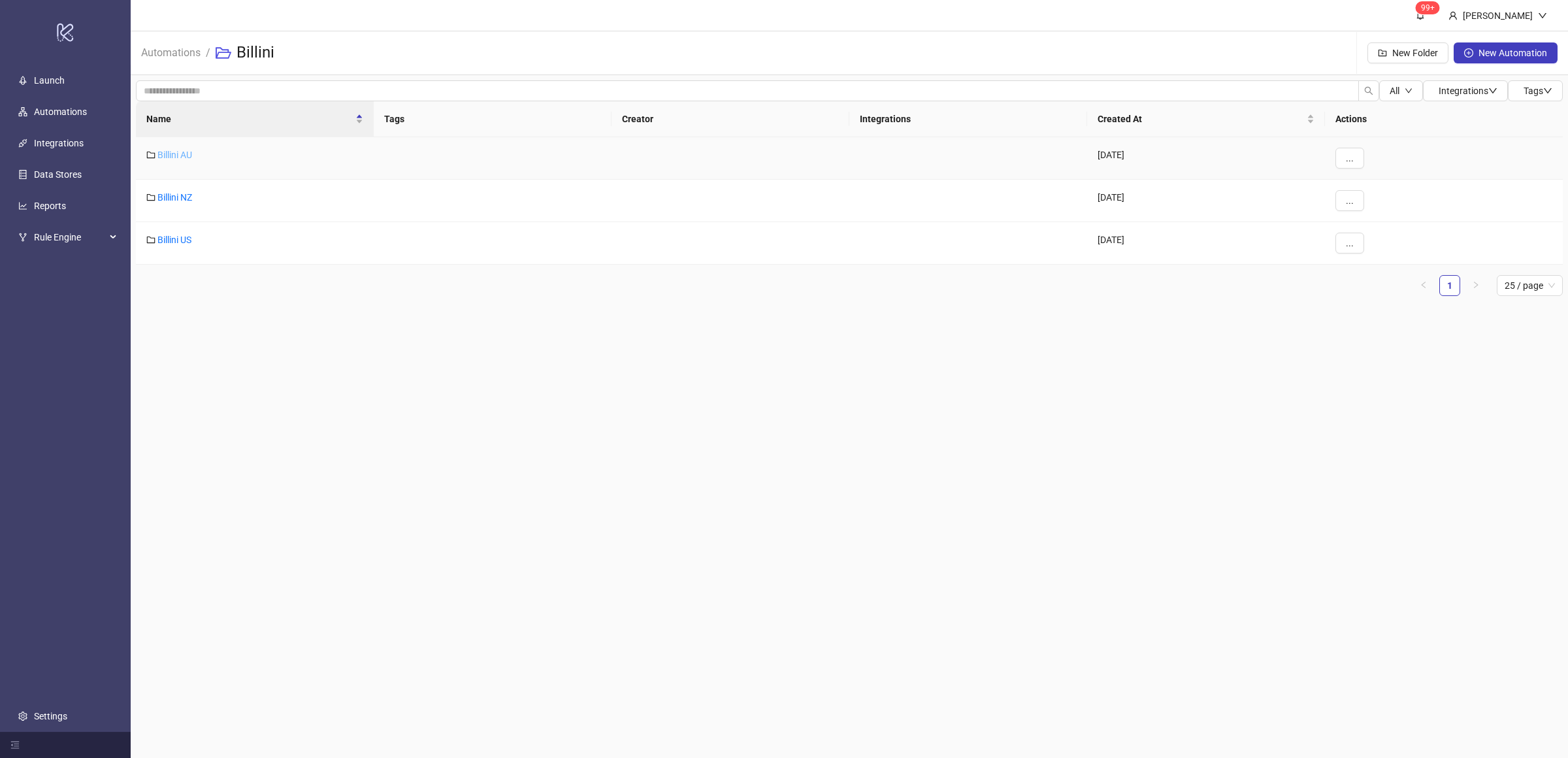
click at [176, 155] on link "Billini AU" at bounding box center [175, 155] width 35 height 11
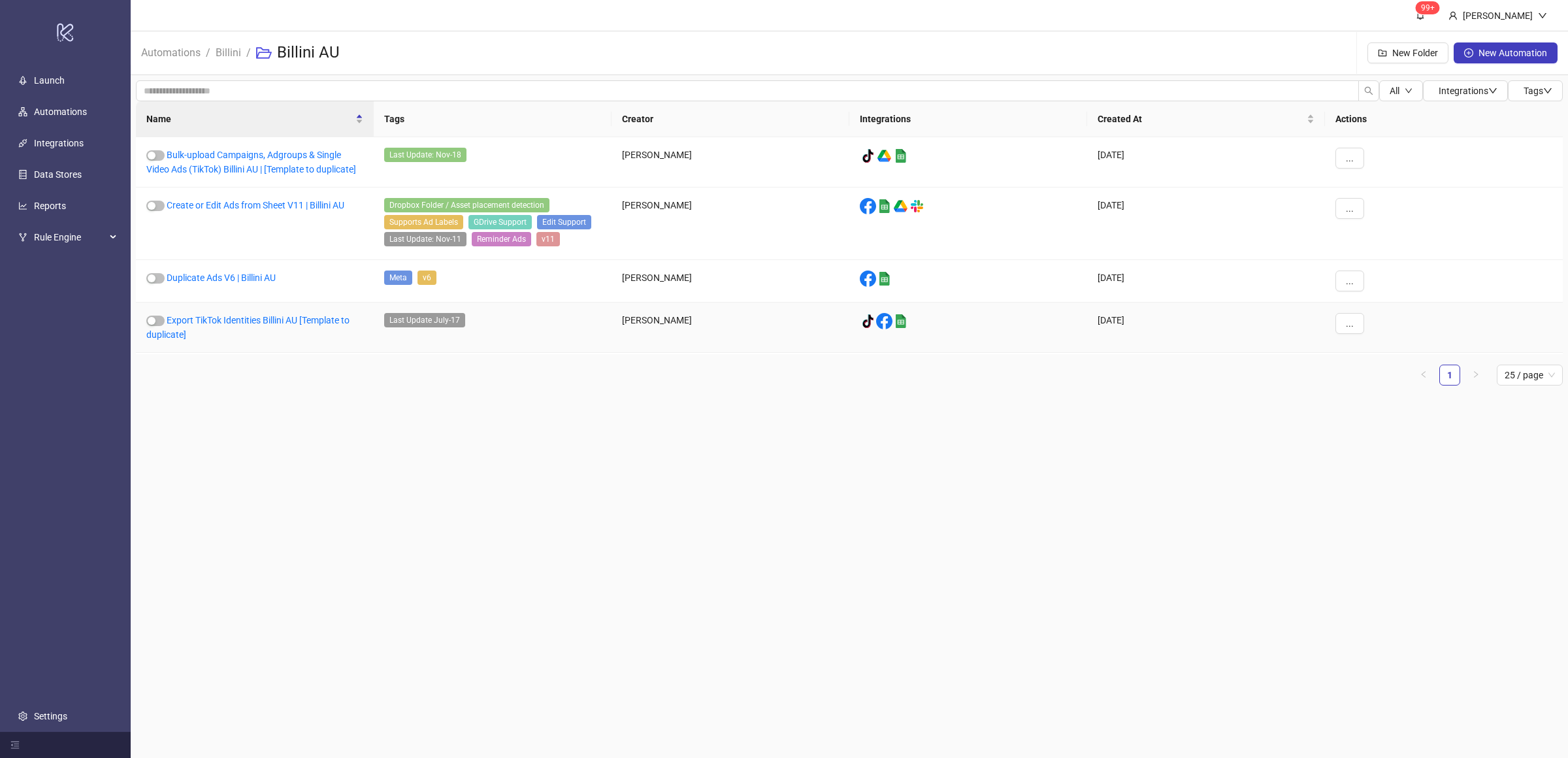
click at [345, 428] on main "99+ Villy Aparicio Automations / Billini / Billini AU New Folder New Automation…" at bounding box center [849, 379] width 1437 height 758
click at [423, 441] on main "99+ Villy Aparicio Automations / Billini / Billini AU New Folder New Automation…" at bounding box center [849, 379] width 1437 height 758
click at [429, 443] on main "99+ Villy Aparicio Automations / Billini / Billini AU New Folder New Automation…" at bounding box center [849, 379] width 1437 height 758
click at [434, 410] on main "99+ Villy Aparicio Automations / Billini / Billini AU New Folder New Automation…" at bounding box center [849, 379] width 1437 height 758
click at [537, 558] on main "99+ Villy Aparicio Automations / Billini / Billini AU New Folder New Automation…" at bounding box center [849, 379] width 1437 height 758
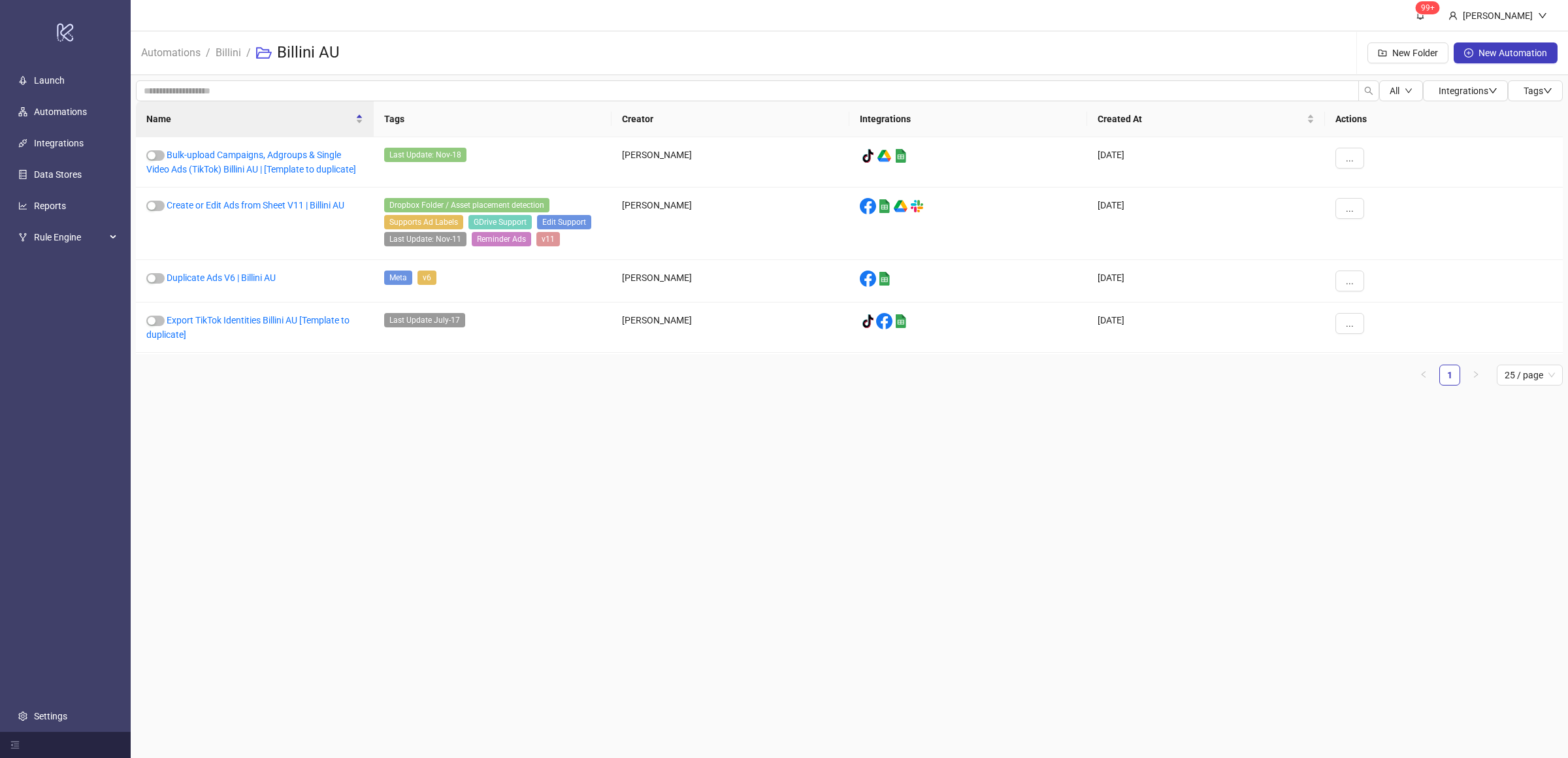
click at [599, 571] on main "99+ Villy Aparicio Automations / Billini / Billini AU New Folder New Automation…" at bounding box center [849, 379] width 1437 height 758
click at [446, 523] on main "99+ Villy Aparicio Automations / Billini / Billini AU New Folder New Automation…" at bounding box center [849, 379] width 1437 height 758
click at [226, 282] on link "Duplicate Ads V6 | Billini AU" at bounding box center [221, 277] width 109 height 11
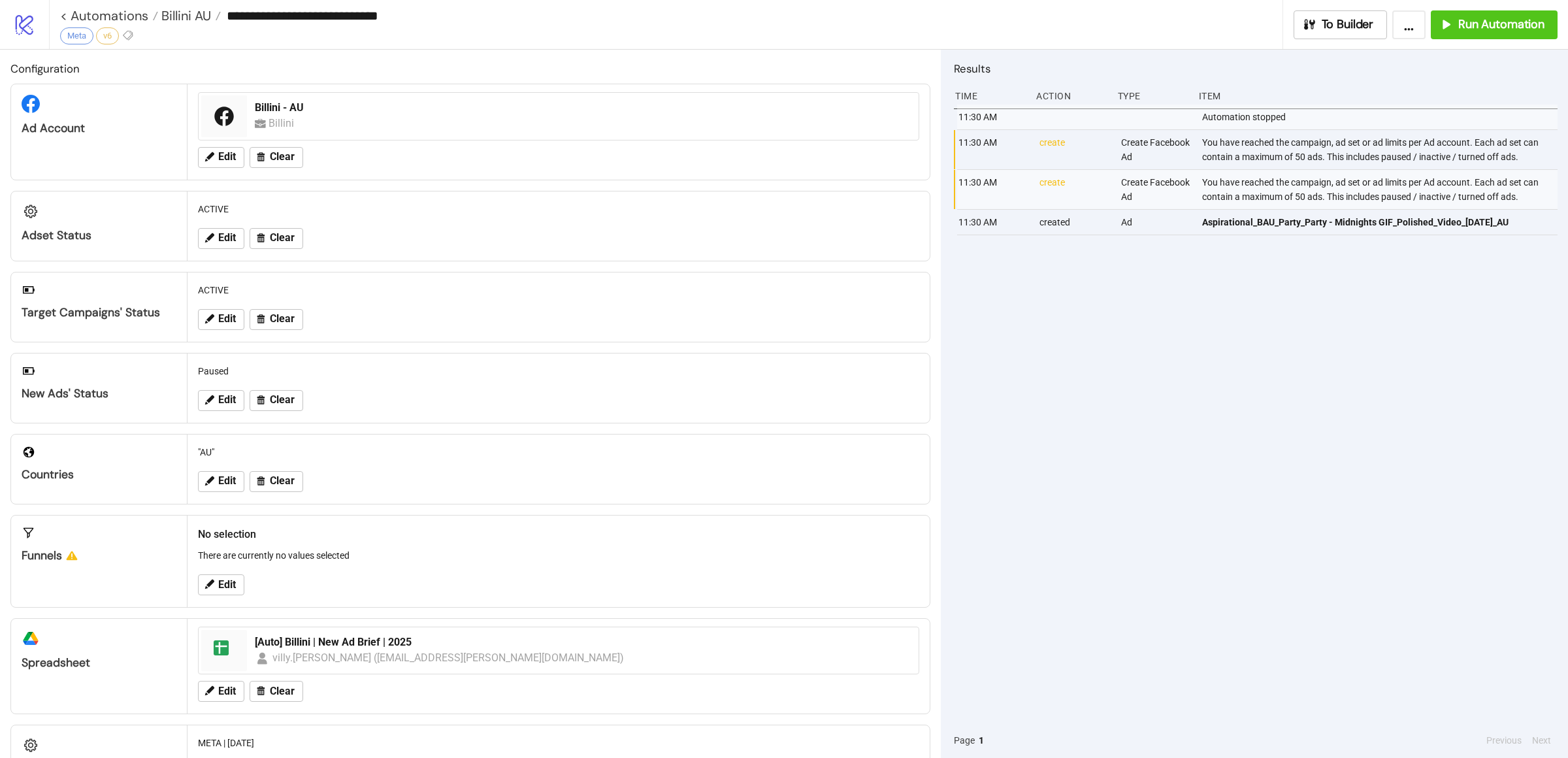
drag, startPoint x: 1057, startPoint y: 358, endPoint x: 1098, endPoint y: 352, distance: 41.4
click at [1057, 358] on div "11:30 AM Automation stopped 11:30 AM create Create Facebook Ad You have reached…" at bounding box center [1256, 413] width 604 height 618
click at [1452, 23] on icon "button" at bounding box center [1446, 24] width 15 height 15
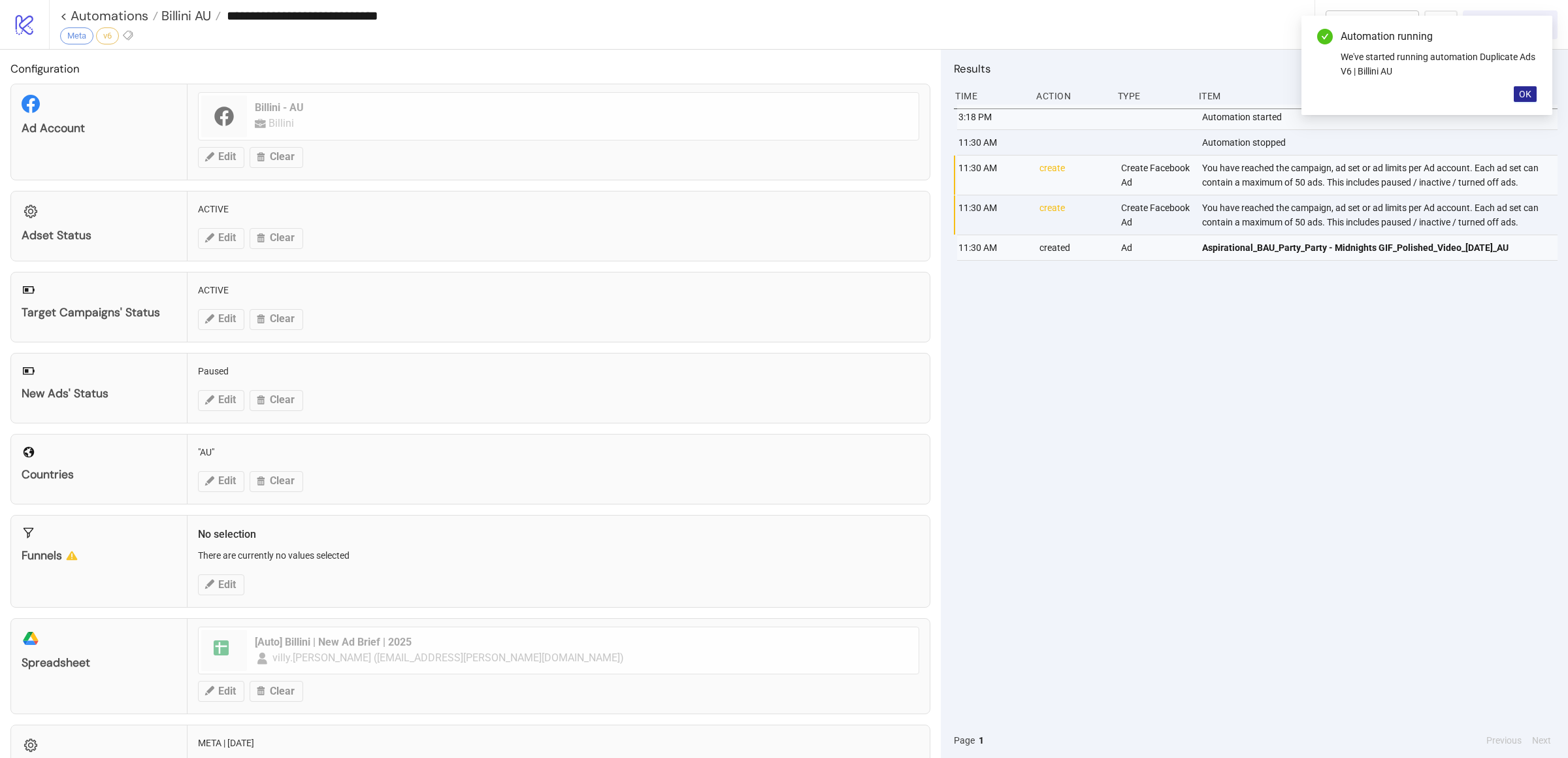
click at [1515, 90] on button "OK" at bounding box center [1525, 94] width 23 height 15
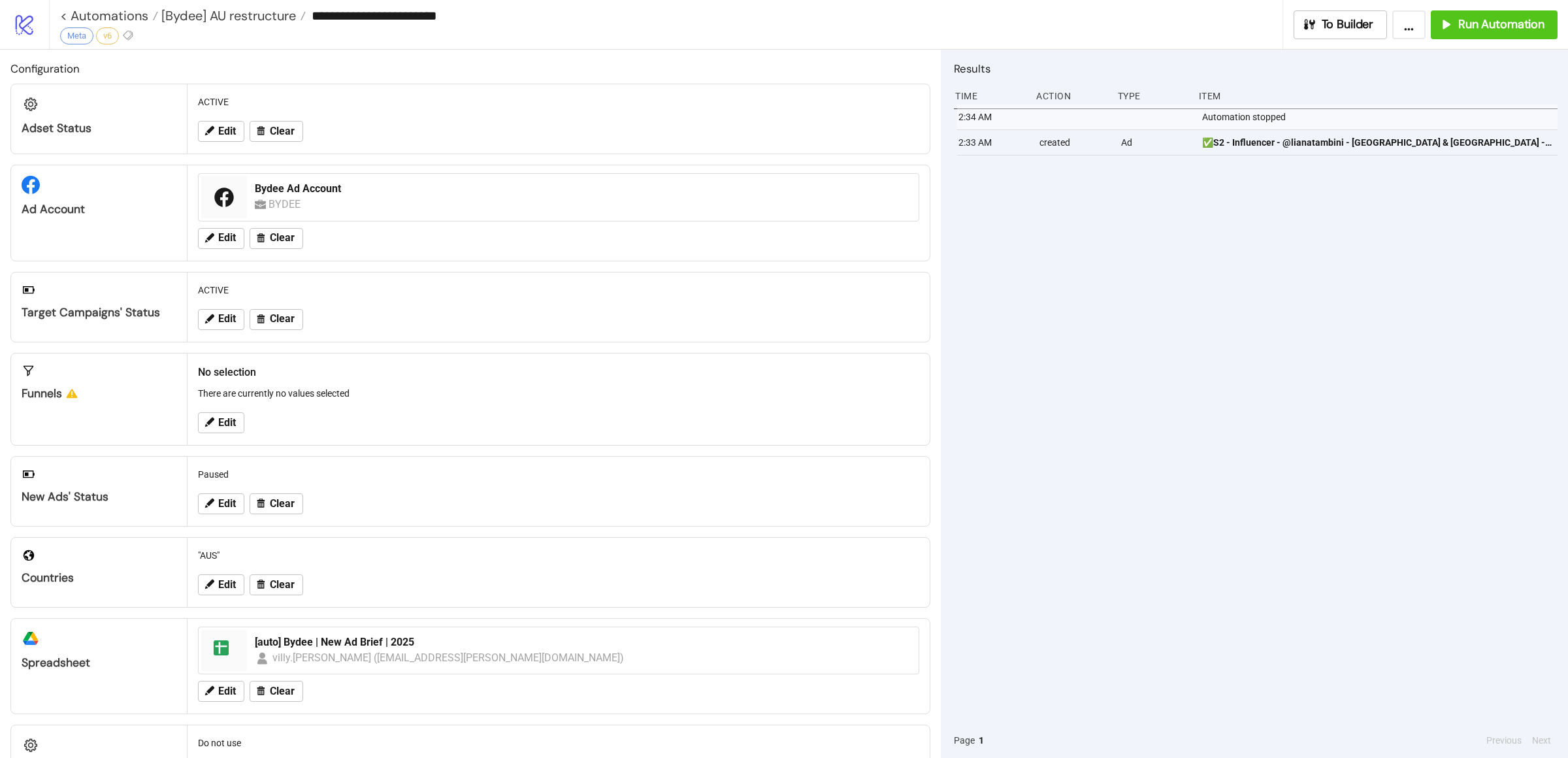
click at [1218, 345] on div "2:34 AM Automation stopped 2:33 AM created Ad ✅S2 - Influencer - @lianatambini …" at bounding box center [1256, 413] width 604 height 618
click at [243, 21] on span "[Bydee] AU restructure" at bounding box center [227, 15] width 138 height 17
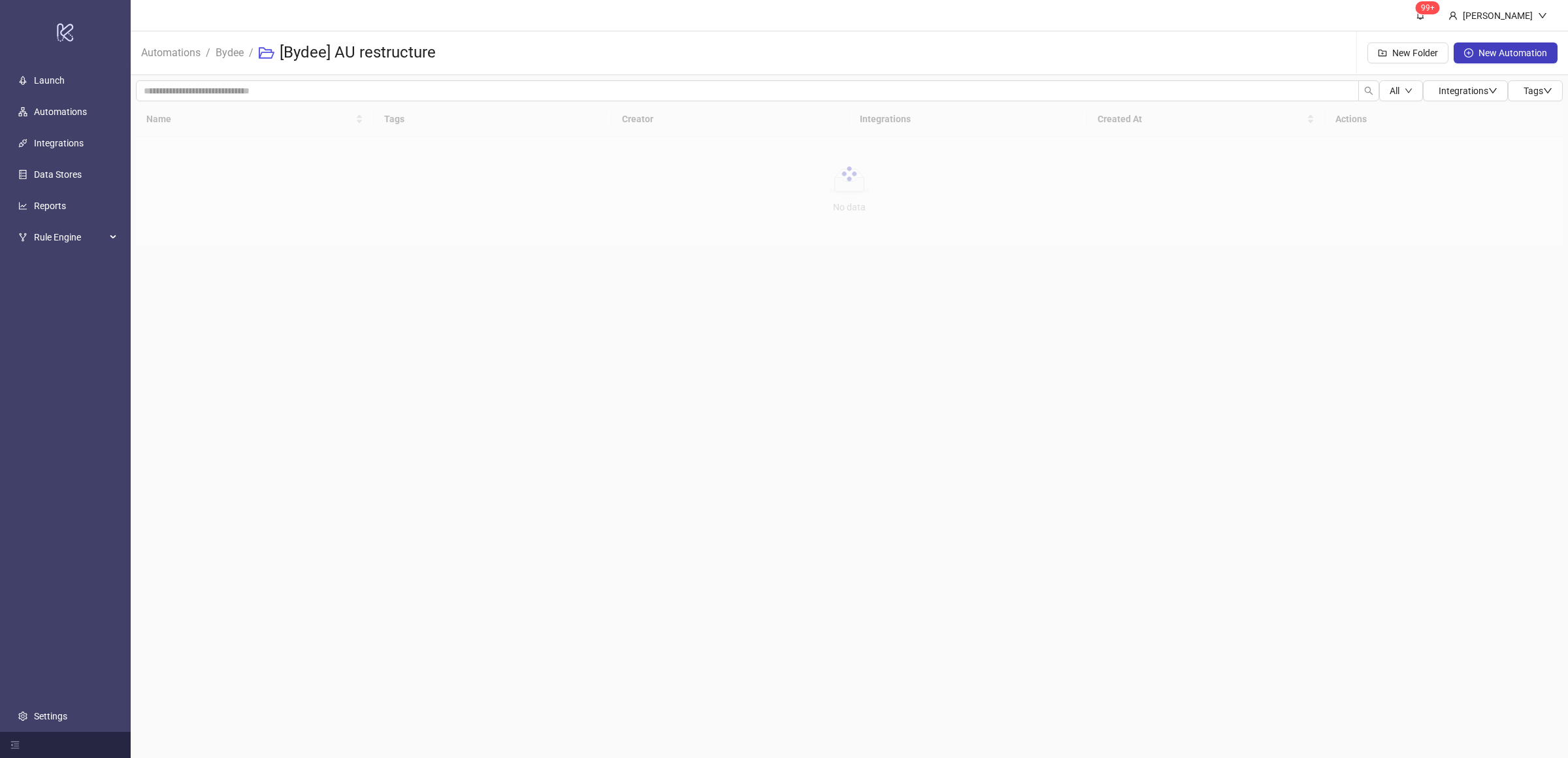
click at [471, 485] on main "99+ Villy Aparicio Automations / Bydee / [Bydee] AU restructure New Folder New …" at bounding box center [849, 379] width 1437 height 758
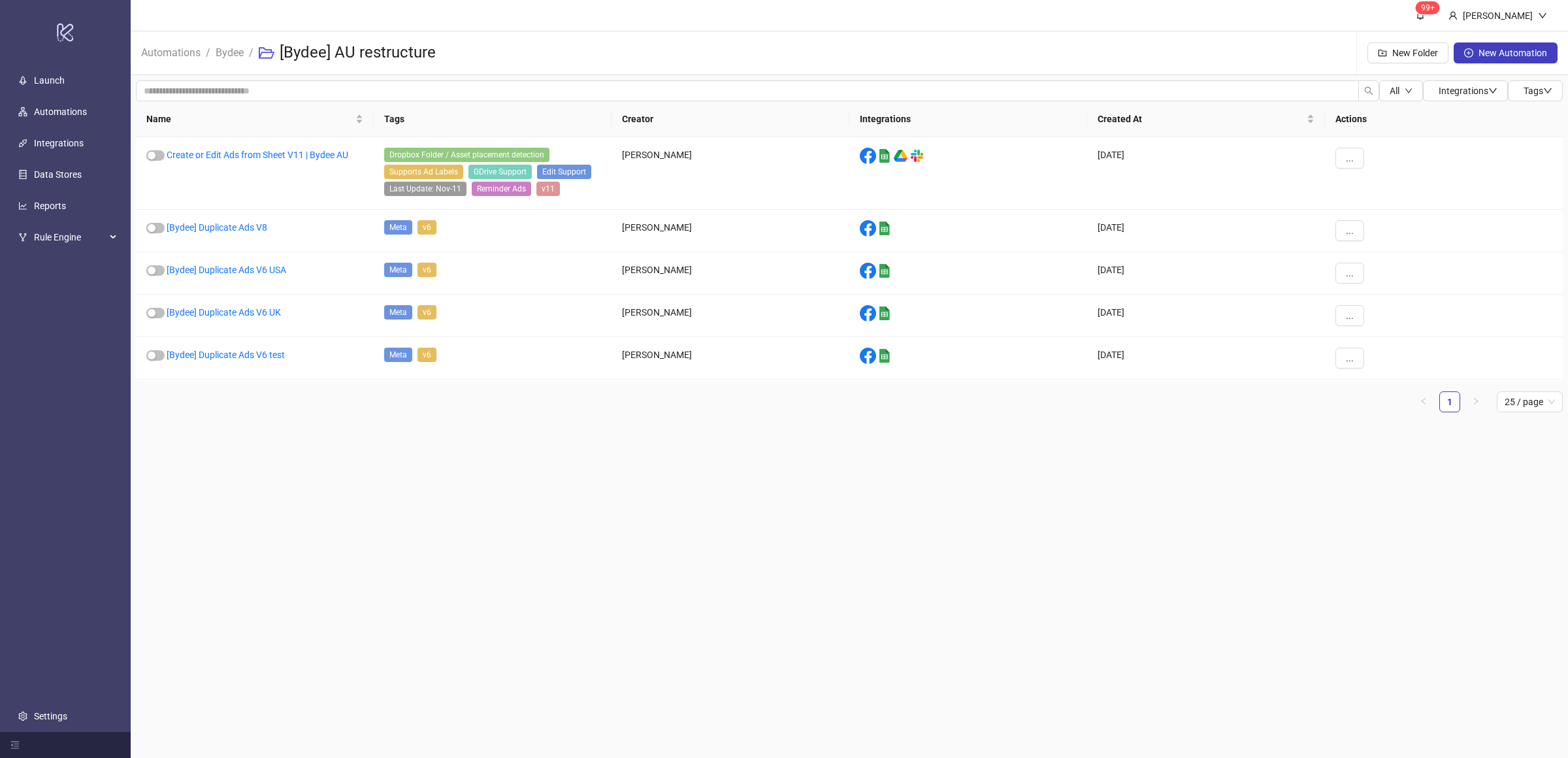
click at [738, 669] on main "99+ Villy Aparicio Automations / Bydee / [Bydee] AU restructure New Folder New …" at bounding box center [849, 379] width 1437 height 758
click at [507, 613] on main "99+ Villy Aparicio Automations / Bydee / [Bydee] AU restructure New Folder New …" at bounding box center [849, 379] width 1437 height 758
drag, startPoint x: 571, startPoint y: 416, endPoint x: 578, endPoint y: 413, distance: 7.6
click at [578, 413] on div "Name Tags Creator Integrations Created At Actions Create or Edit Ads from Sheet…" at bounding box center [849, 261] width 1426 height 321
